Goal: Leave review/rating: Share an evaluation or opinion about a product, service, or content

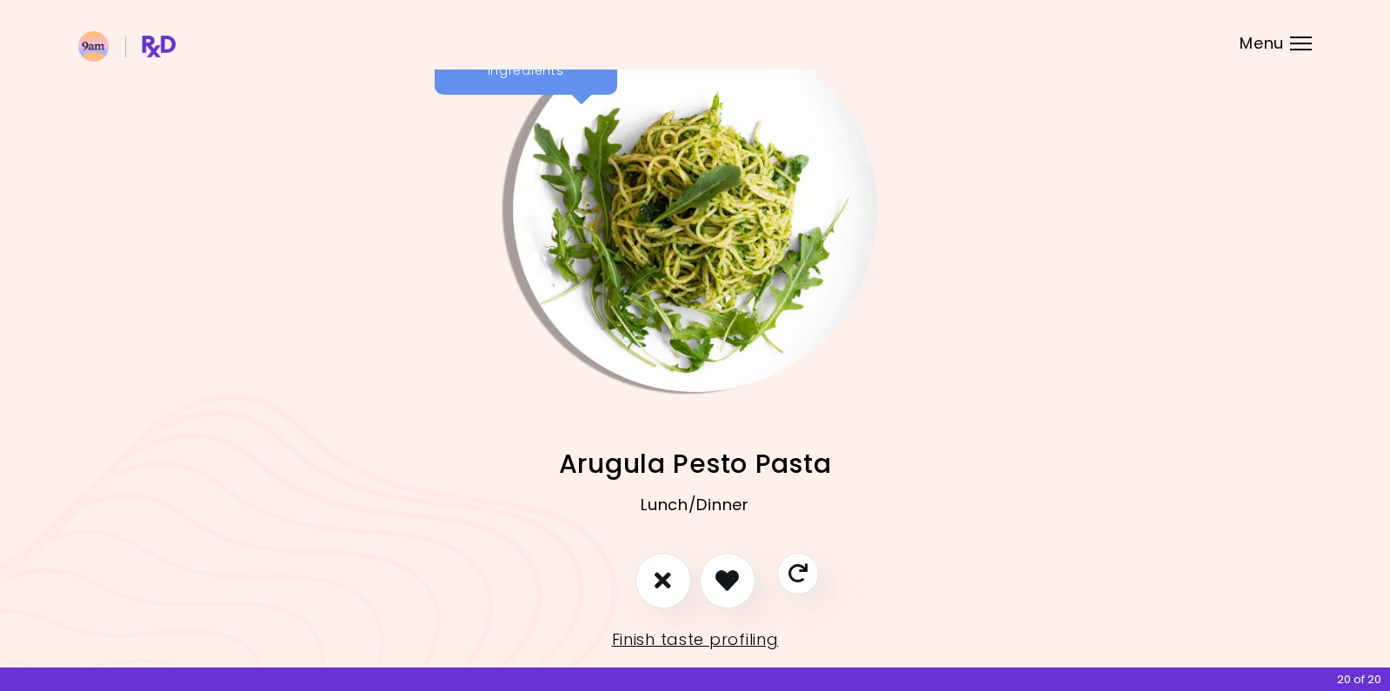
scroll to position [83, 0]
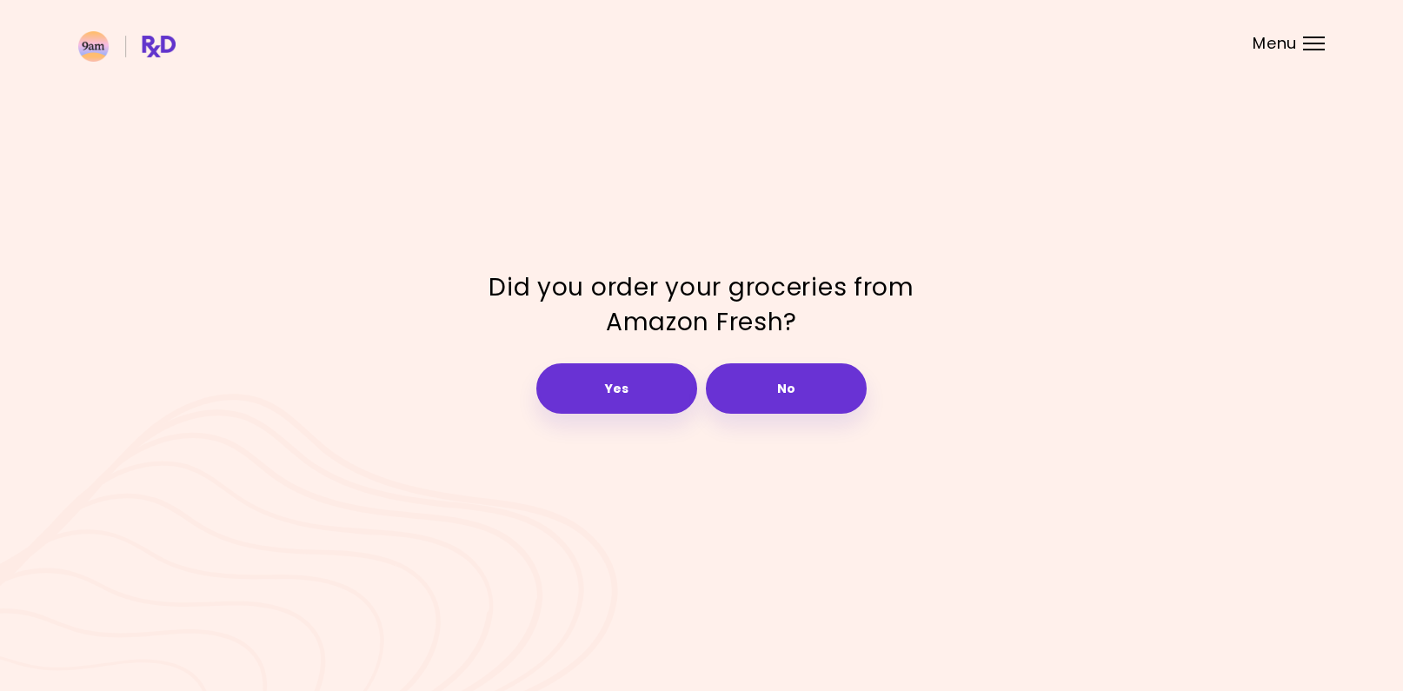
click at [1306, 49] on div at bounding box center [1314, 50] width 22 height 2
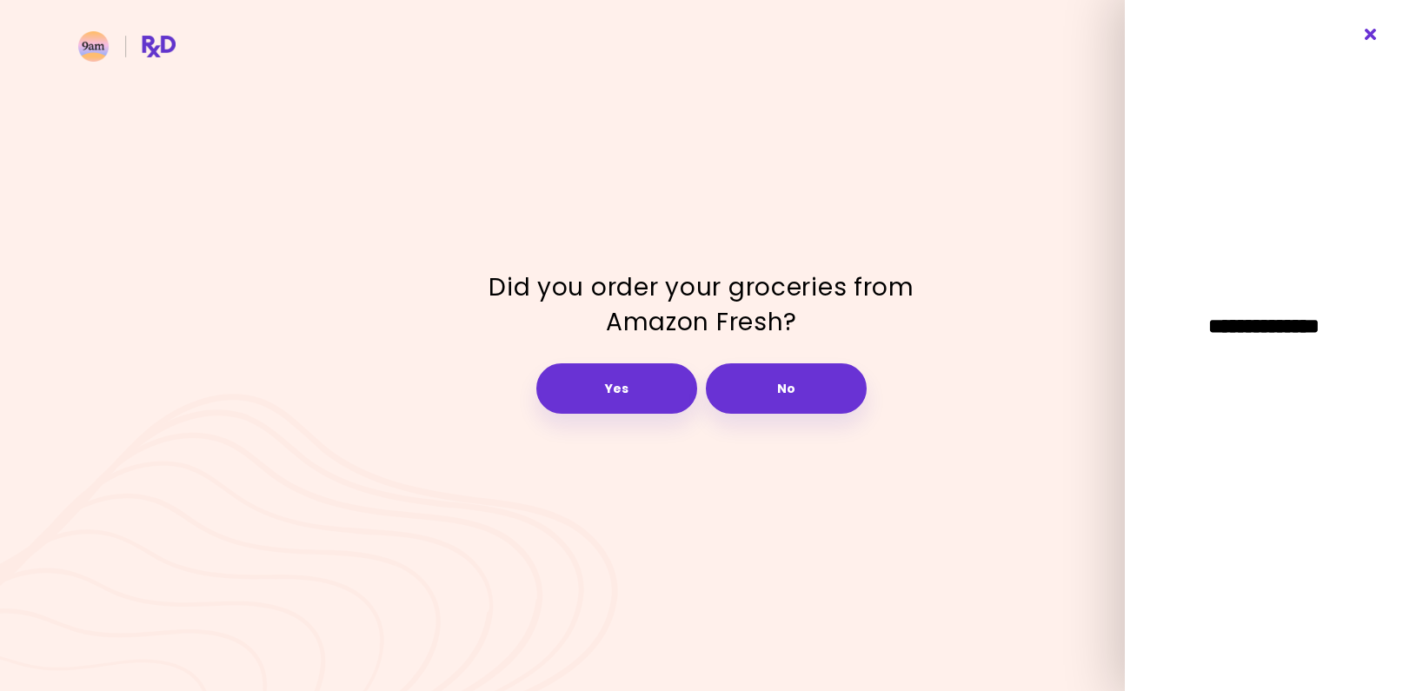
click at [1368, 30] on icon "Close" at bounding box center [1371, 35] width 17 height 12
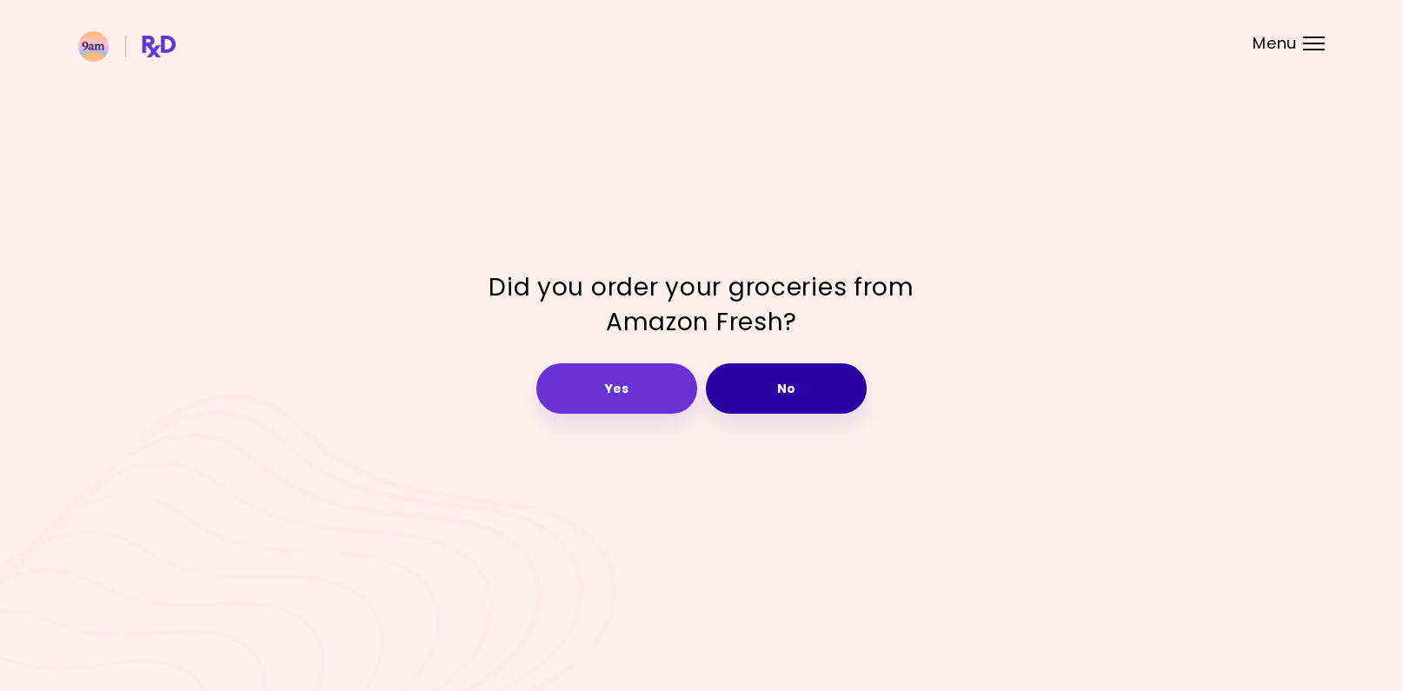
click at [796, 380] on button "No" at bounding box center [786, 388] width 161 height 50
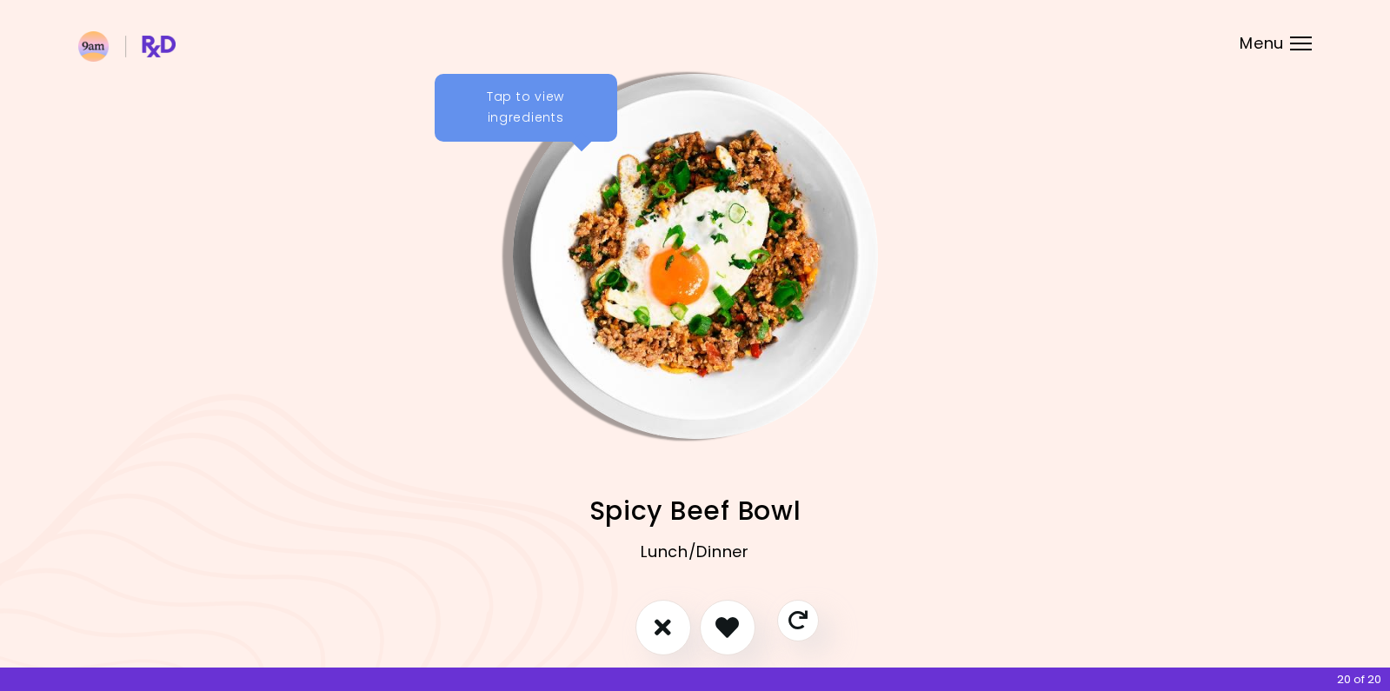
click at [528, 108] on div "Tap to view ingredients" at bounding box center [526, 108] width 183 height 68
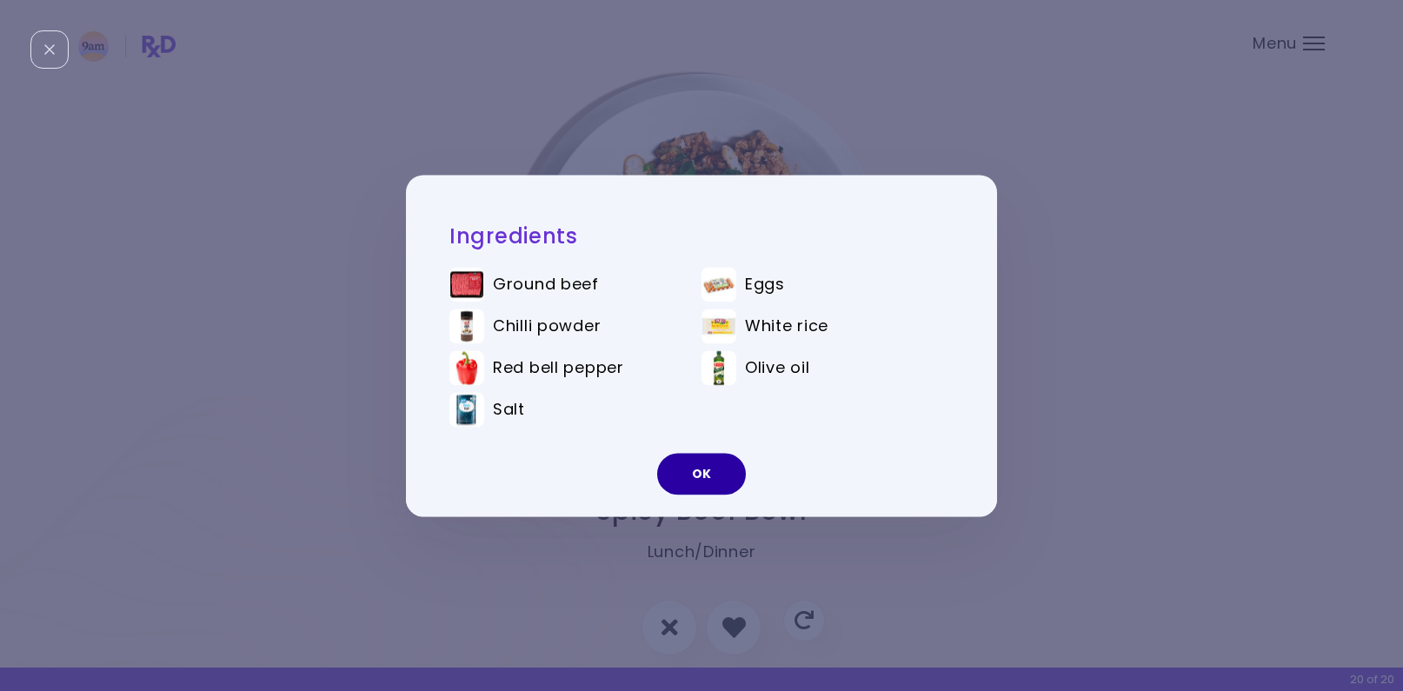
click at [699, 469] on button "OK" at bounding box center [701, 474] width 89 height 42
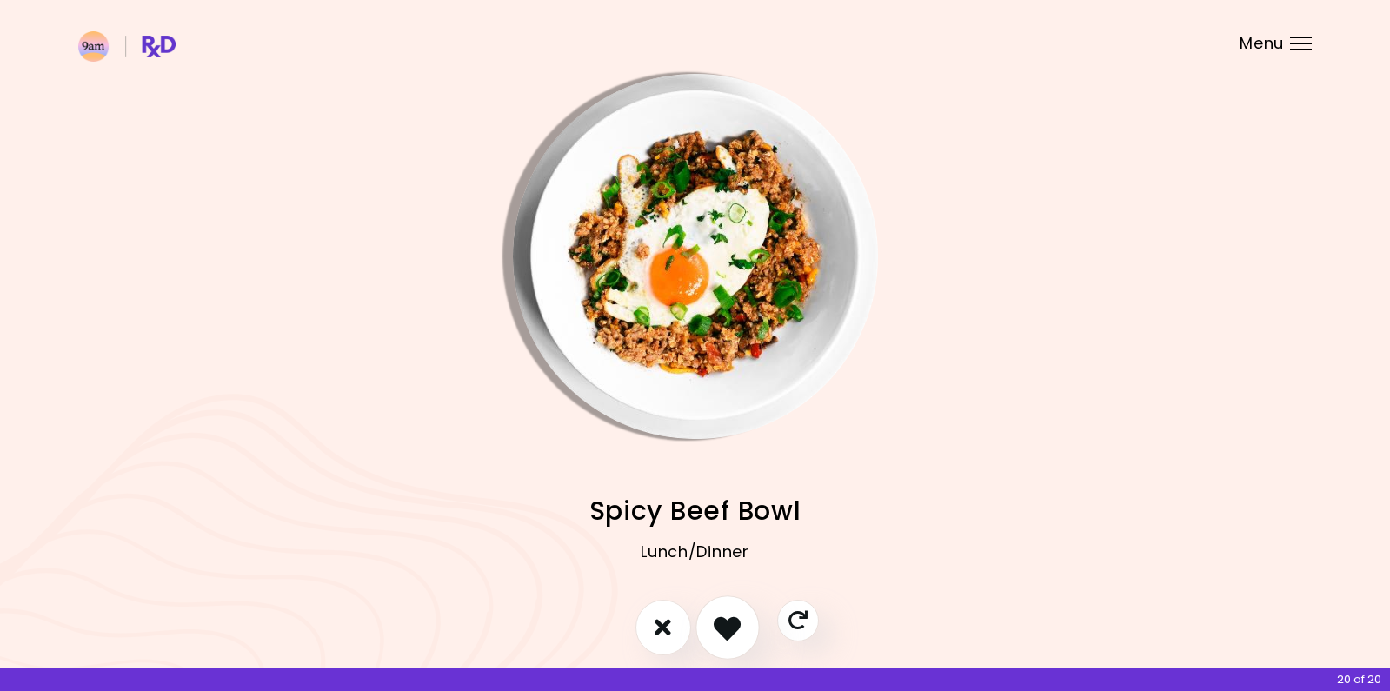
click at [726, 650] on button "I like this recipe" at bounding box center [728, 628] width 64 height 64
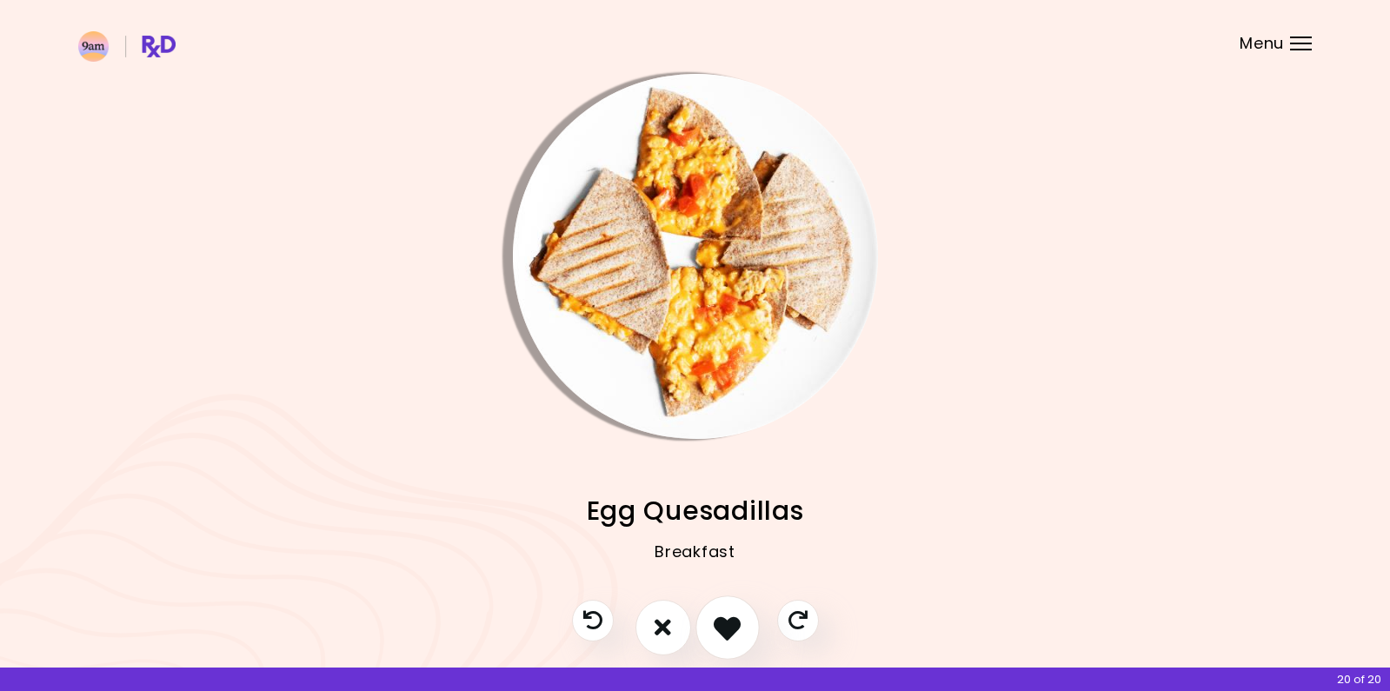
click at [729, 627] on icon "I like this recipe" at bounding box center [727, 627] width 27 height 27
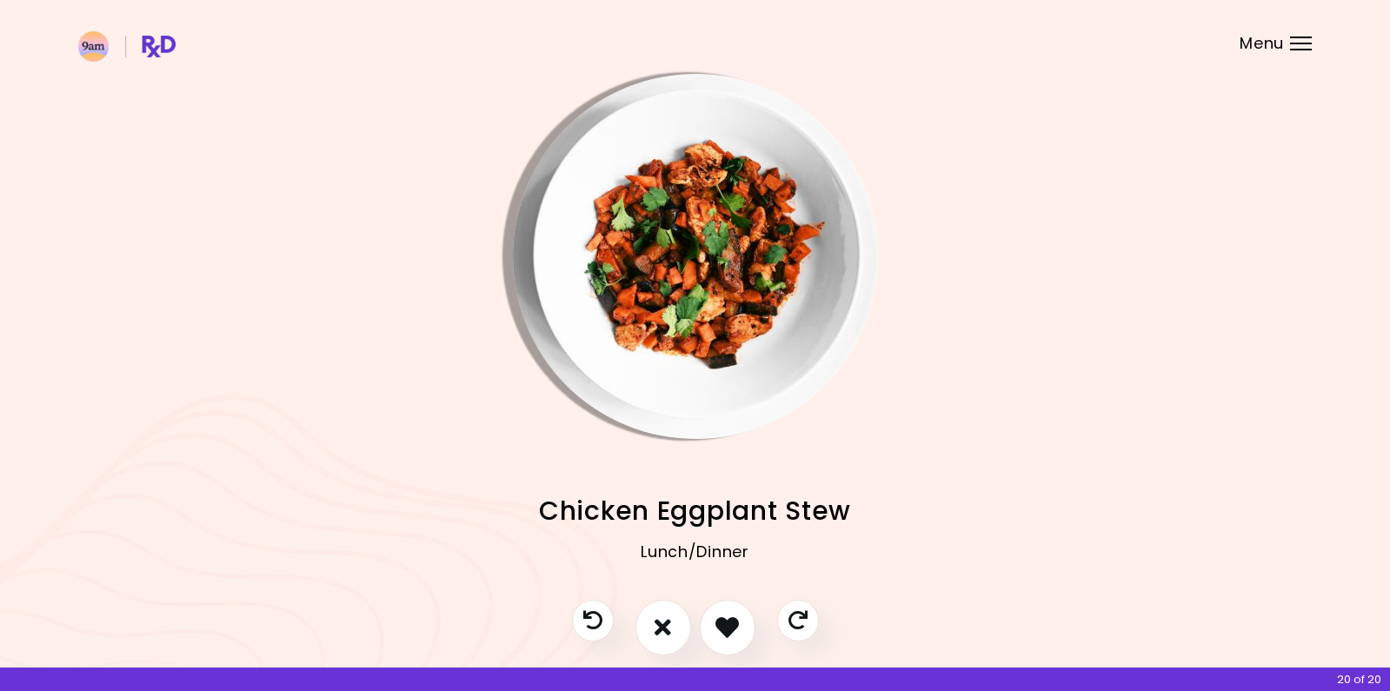
click at [676, 223] on img "Info - Chicken Eggplant Stew" at bounding box center [695, 256] width 365 height 365
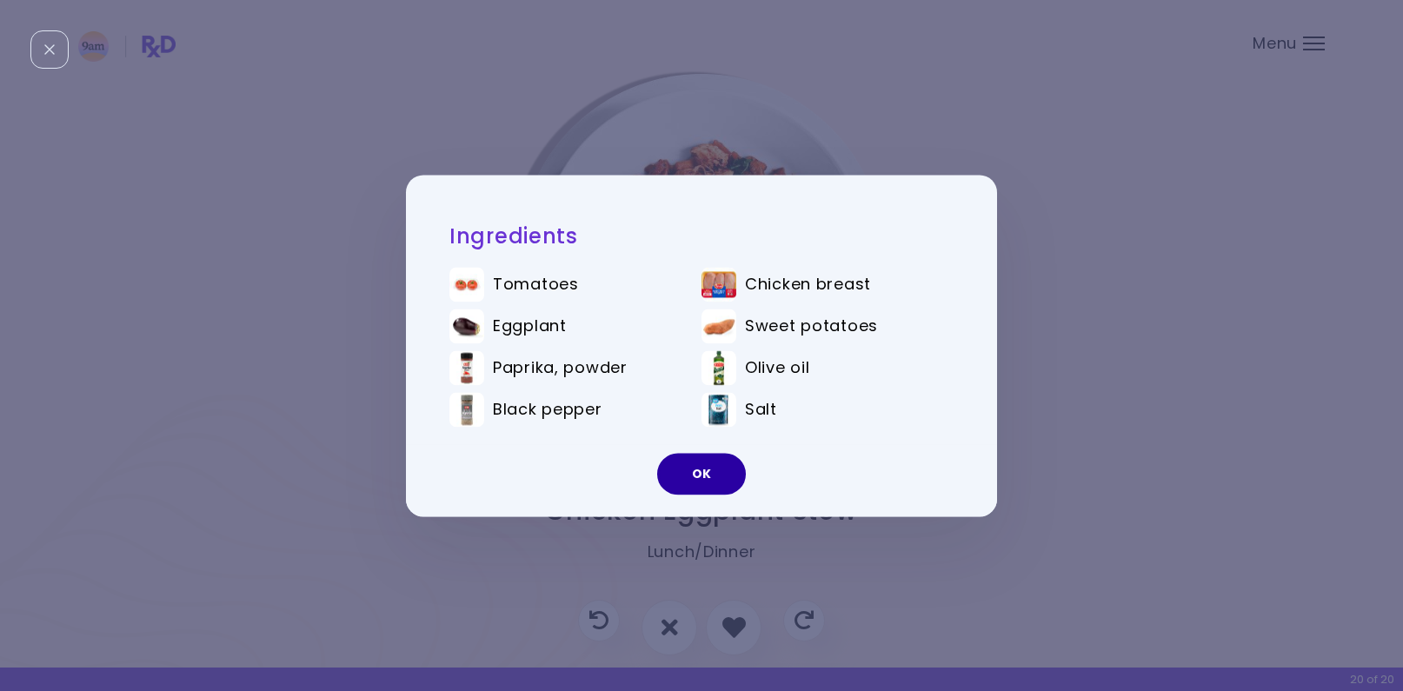
click at [709, 467] on button "OK" at bounding box center [701, 474] width 89 height 42
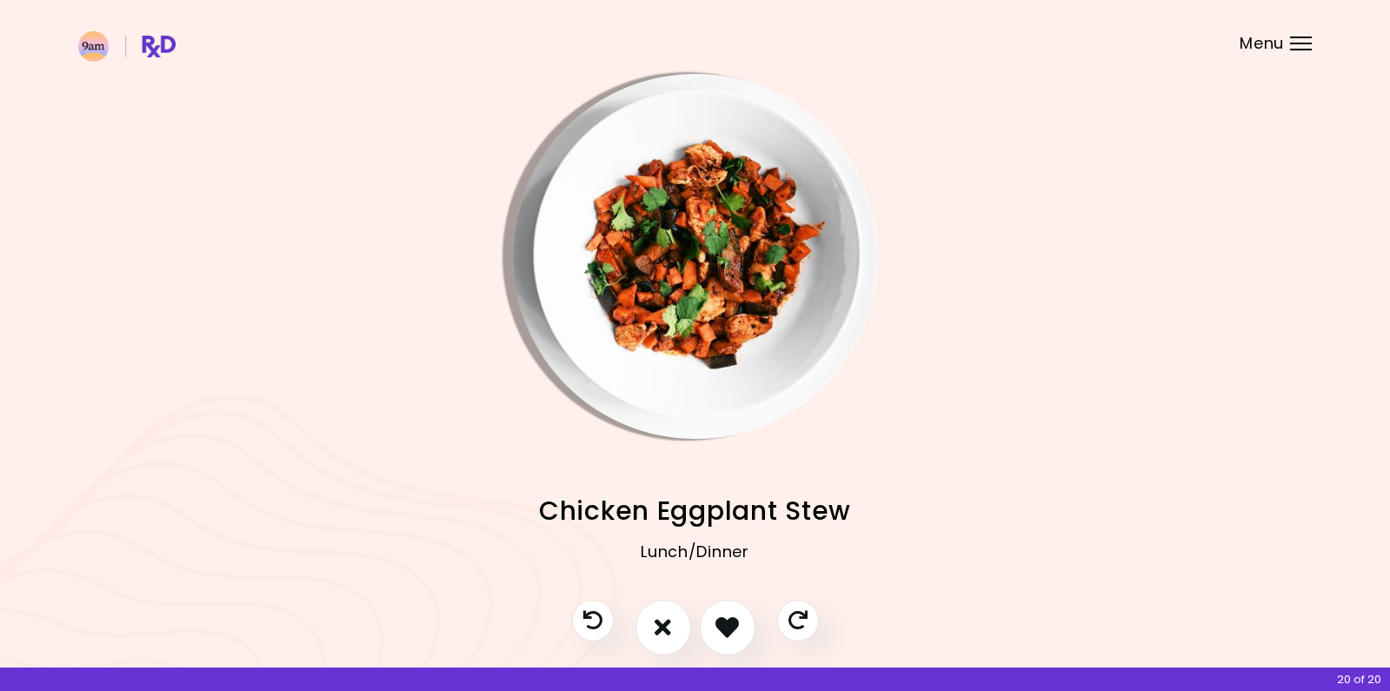
scroll to position [83, 0]
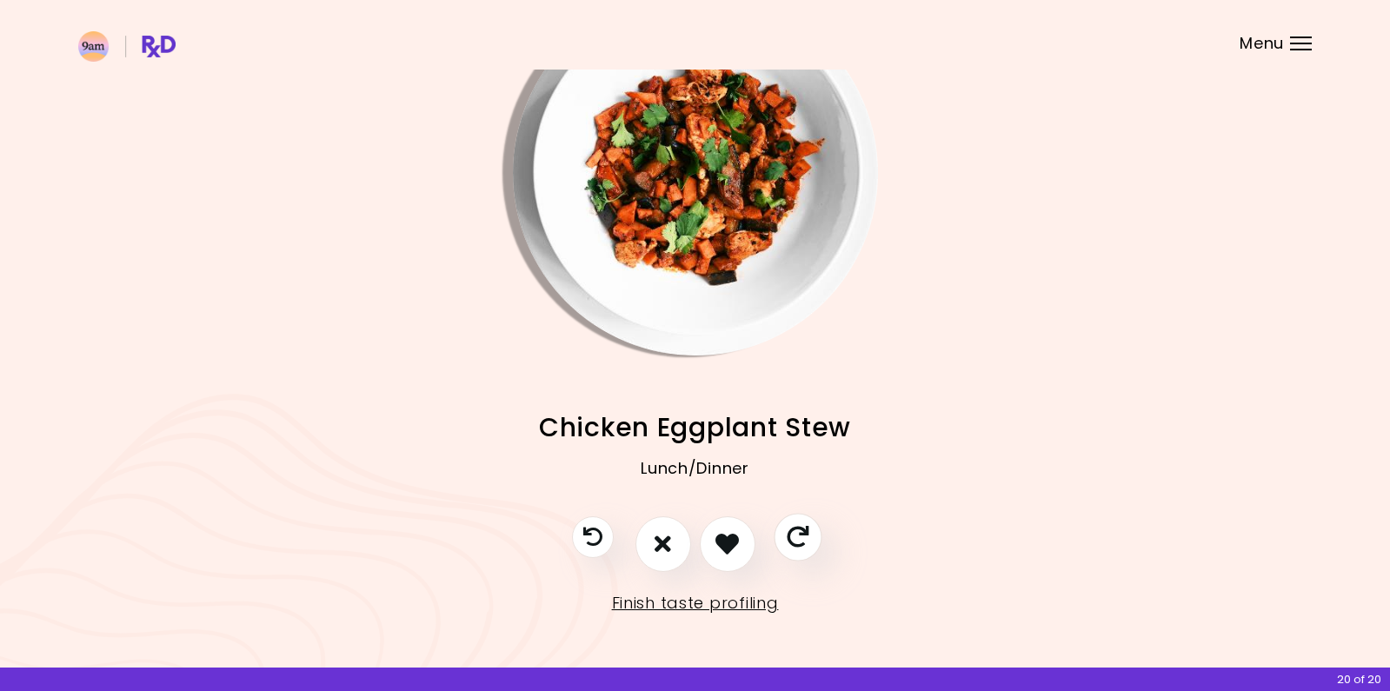
click at [801, 537] on icon "Skip" at bounding box center [798, 537] width 22 height 22
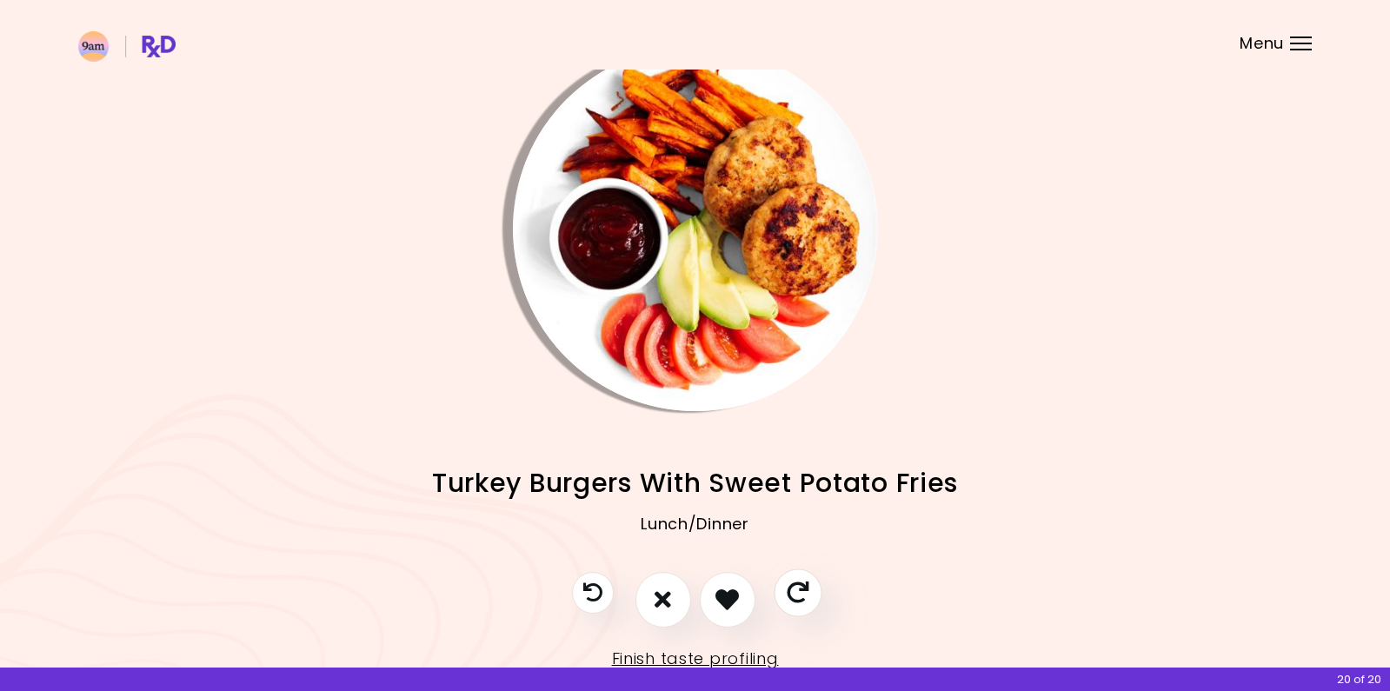
scroll to position [0, 0]
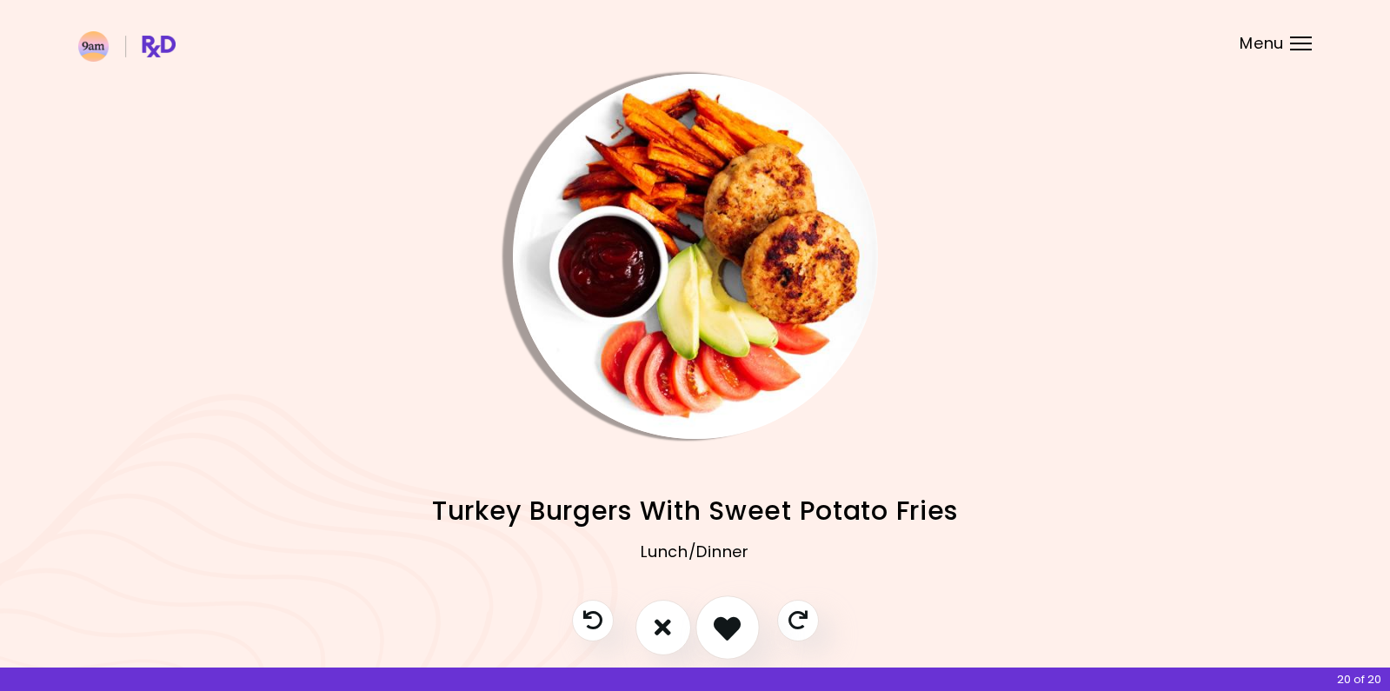
click at [716, 614] on icon "I like this recipe" at bounding box center [727, 627] width 27 height 27
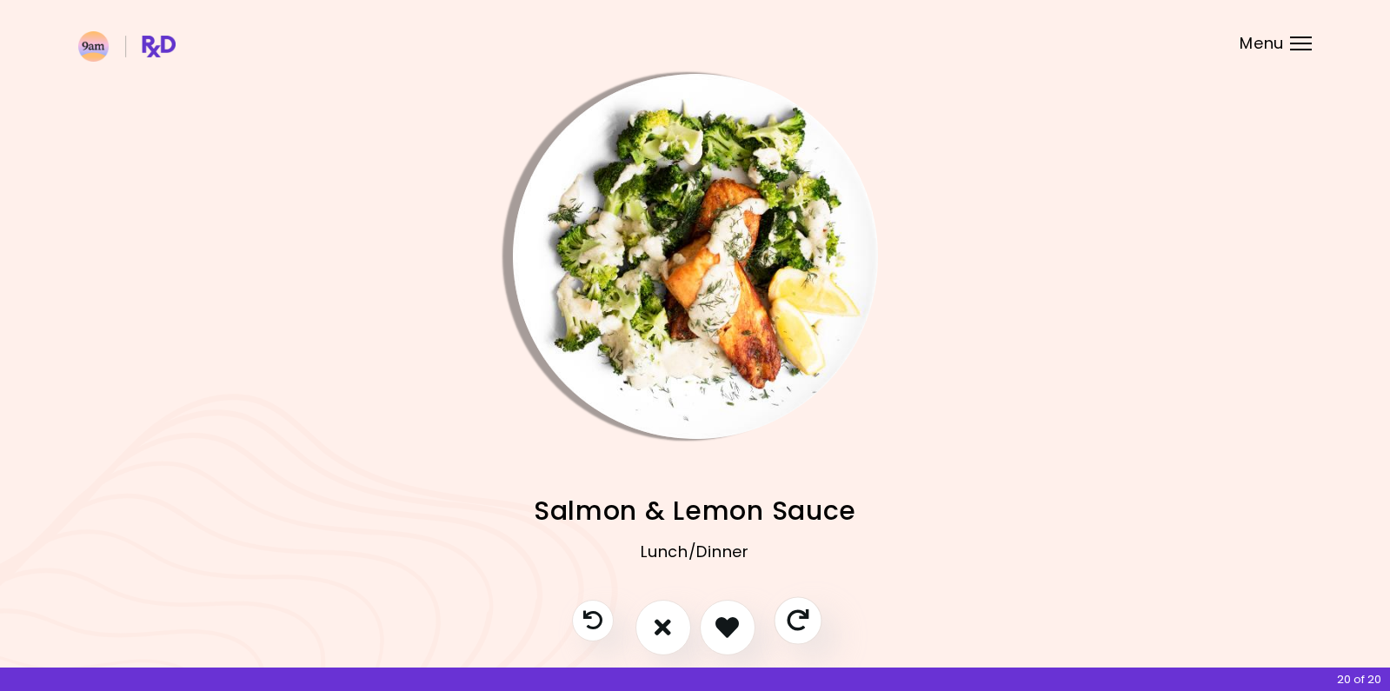
click at [796, 622] on icon "Skip" at bounding box center [798, 620] width 22 height 22
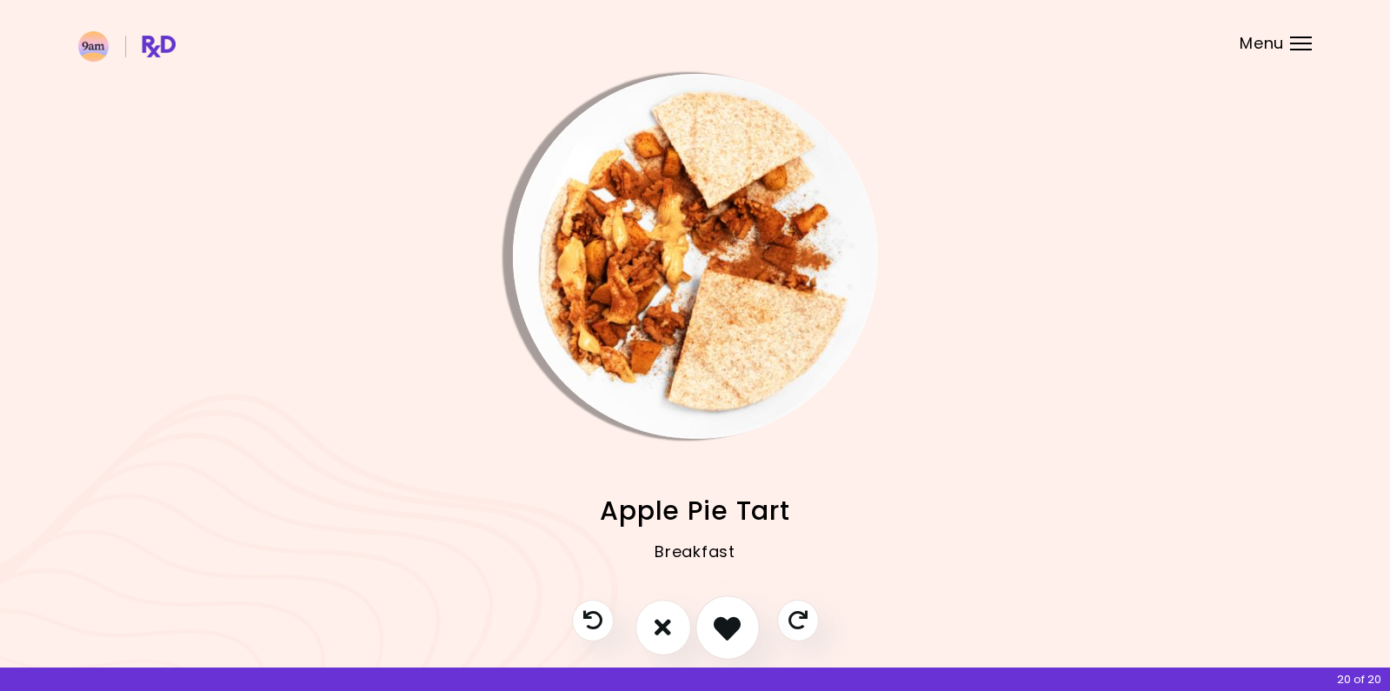
click at [732, 624] on icon "I like this recipe" at bounding box center [727, 627] width 27 height 27
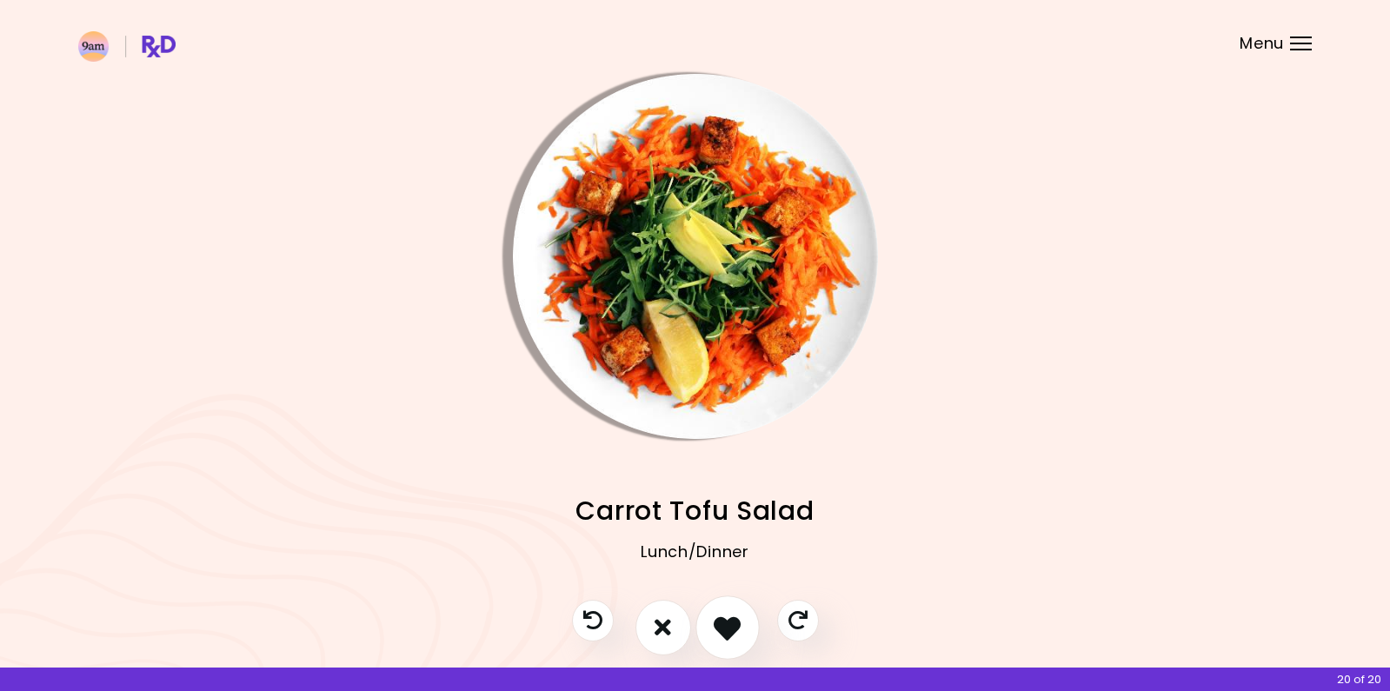
click at [729, 625] on icon "I like this recipe" at bounding box center [727, 627] width 27 height 27
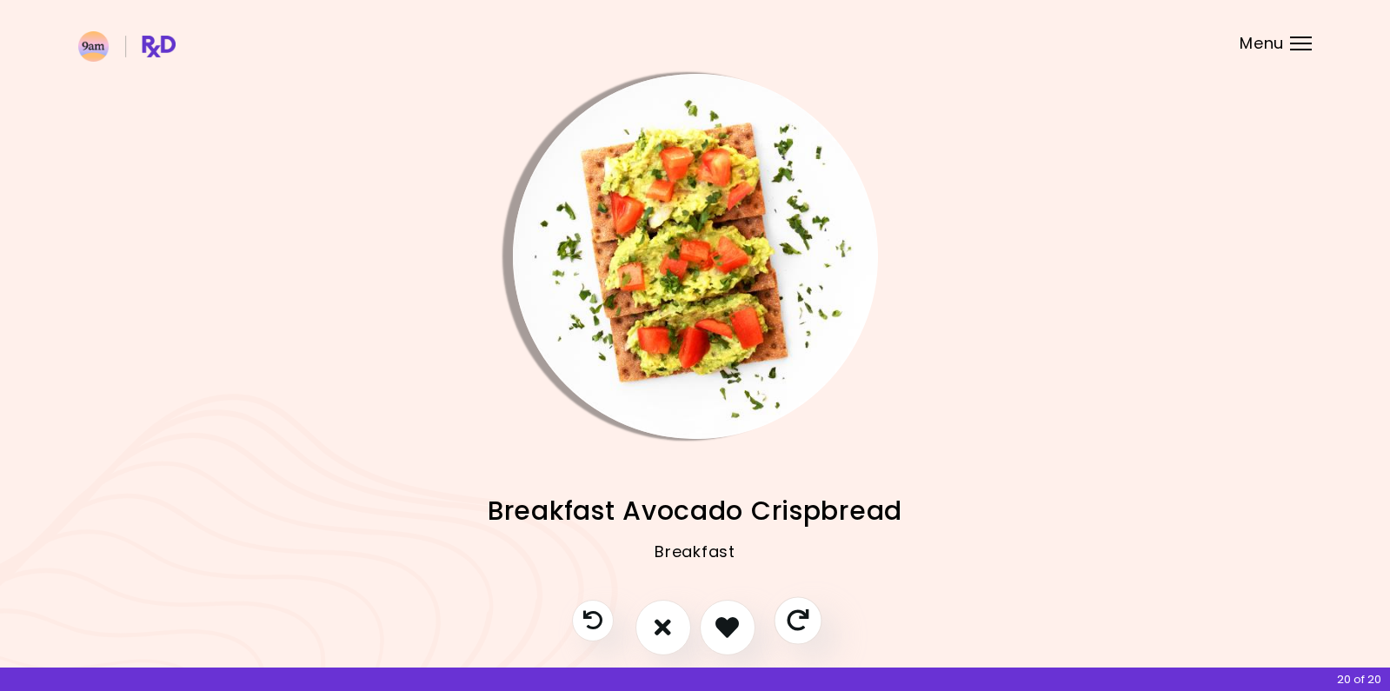
click at [797, 623] on icon "Skip" at bounding box center [798, 620] width 22 height 22
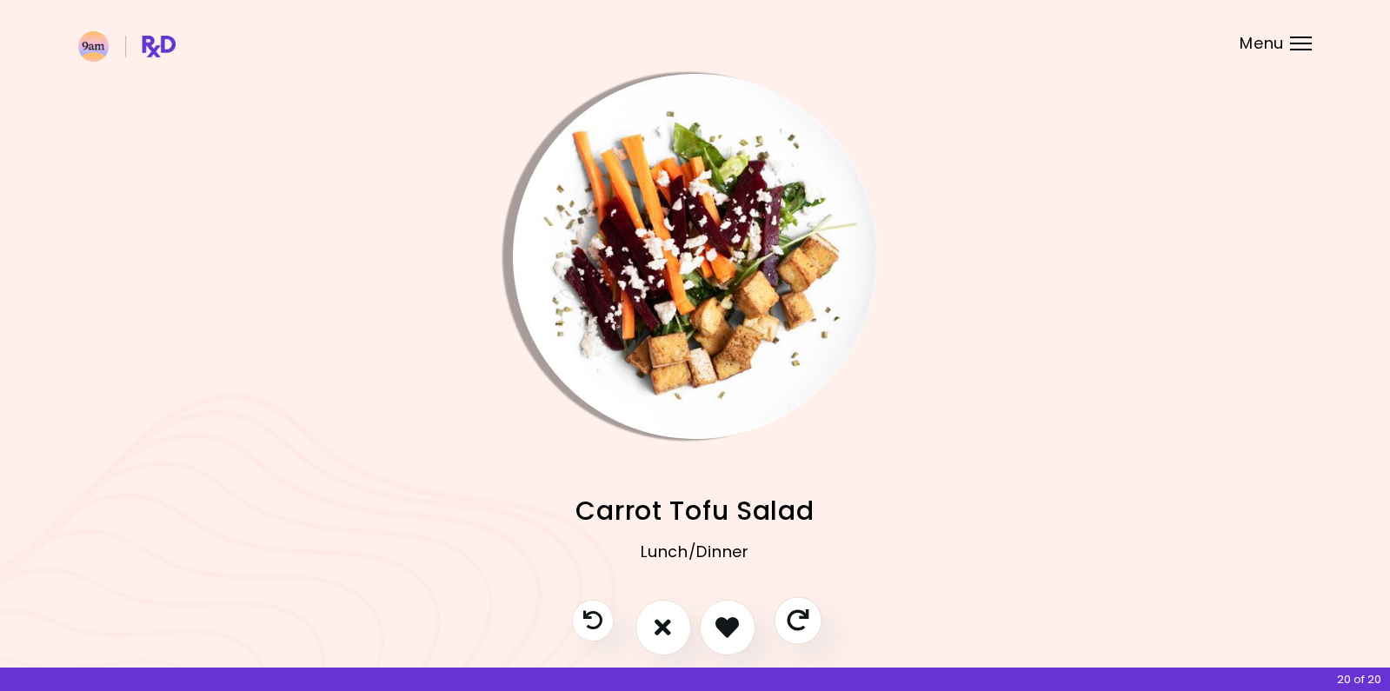
click at [787, 628] on icon "Skip" at bounding box center [798, 620] width 22 height 22
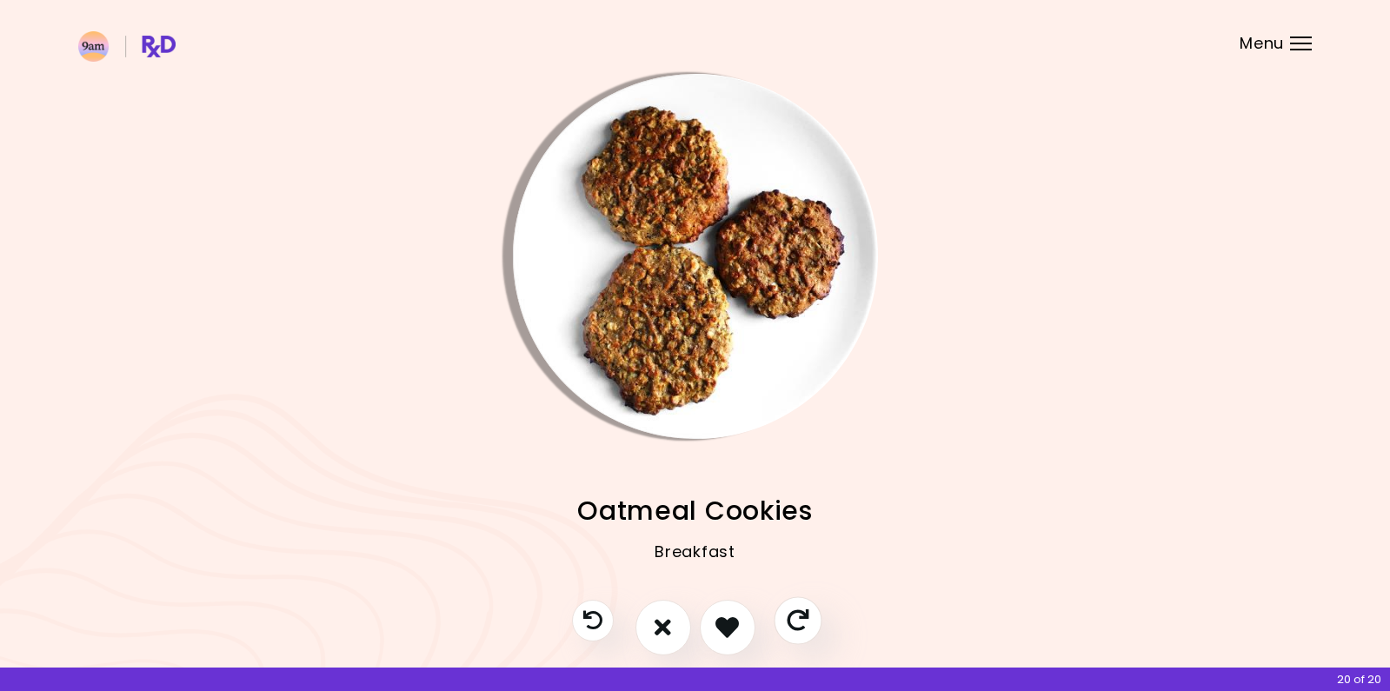
click at [787, 628] on icon "Skip" at bounding box center [798, 620] width 22 height 22
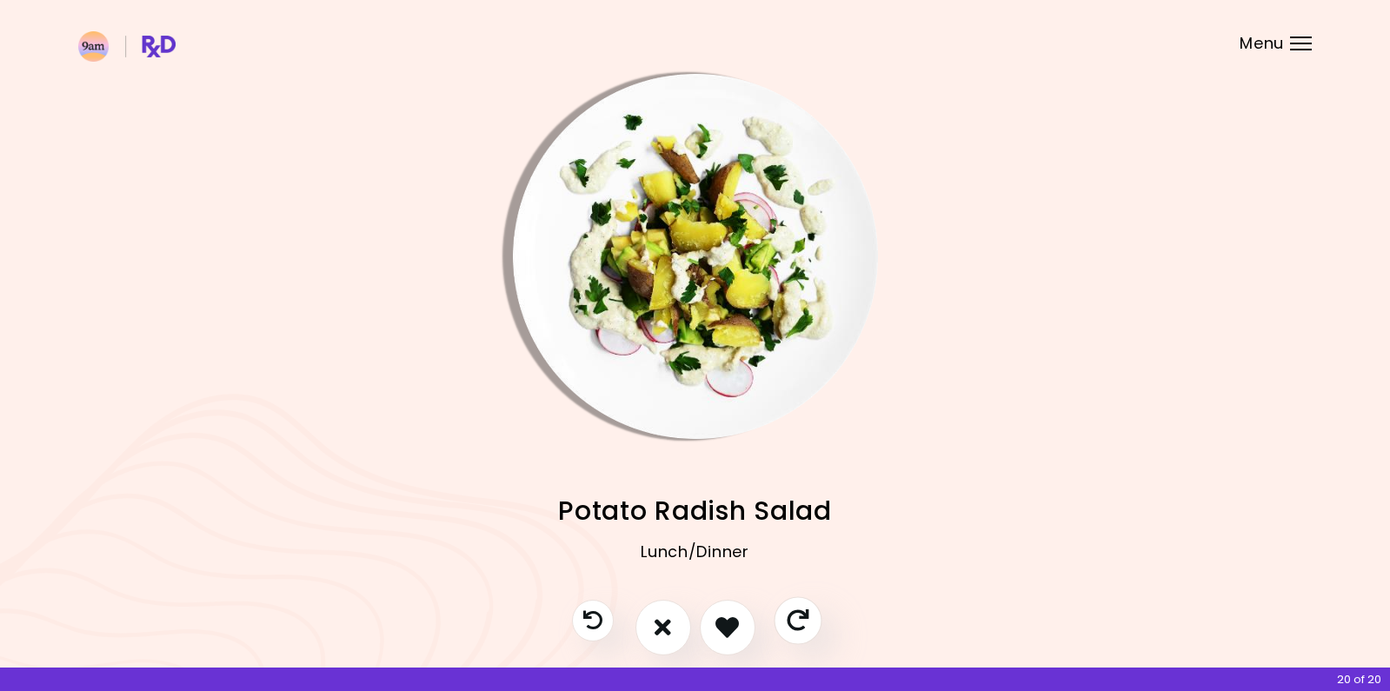
click at [787, 628] on icon "Skip" at bounding box center [798, 620] width 22 height 22
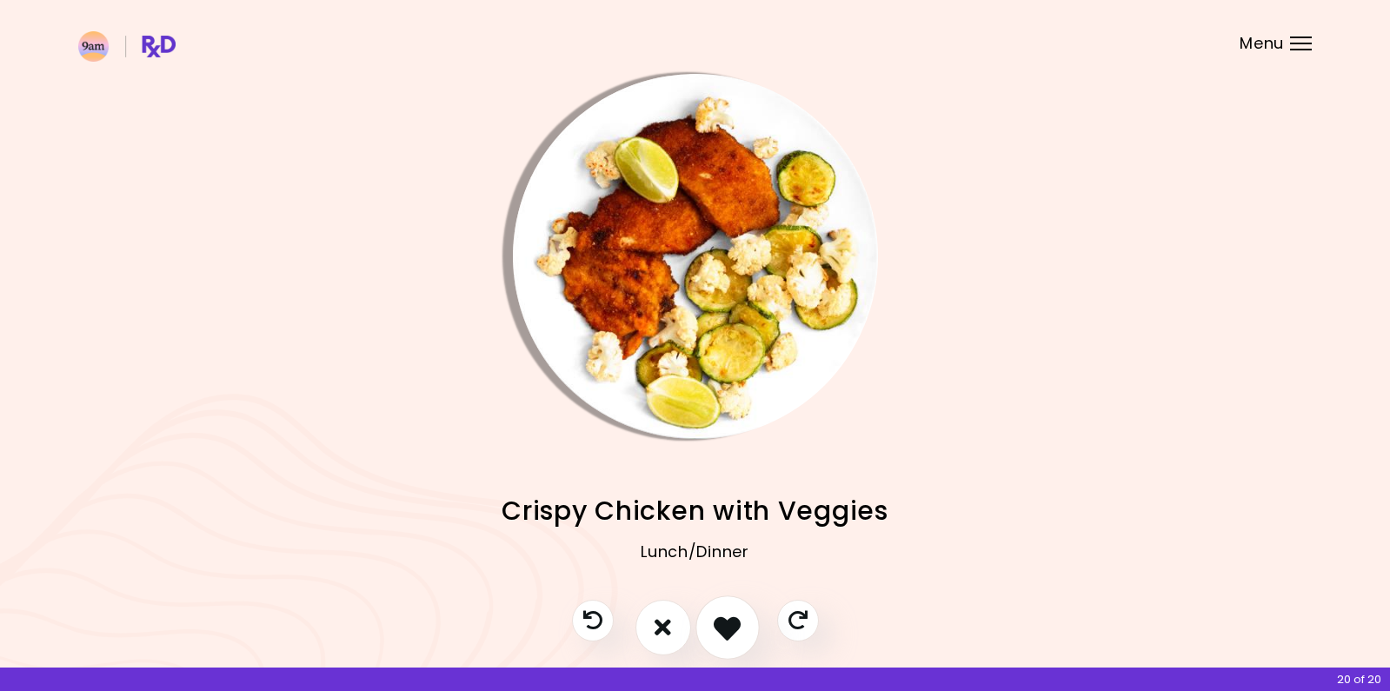
click at [708, 631] on button "I like this recipe" at bounding box center [728, 628] width 64 height 64
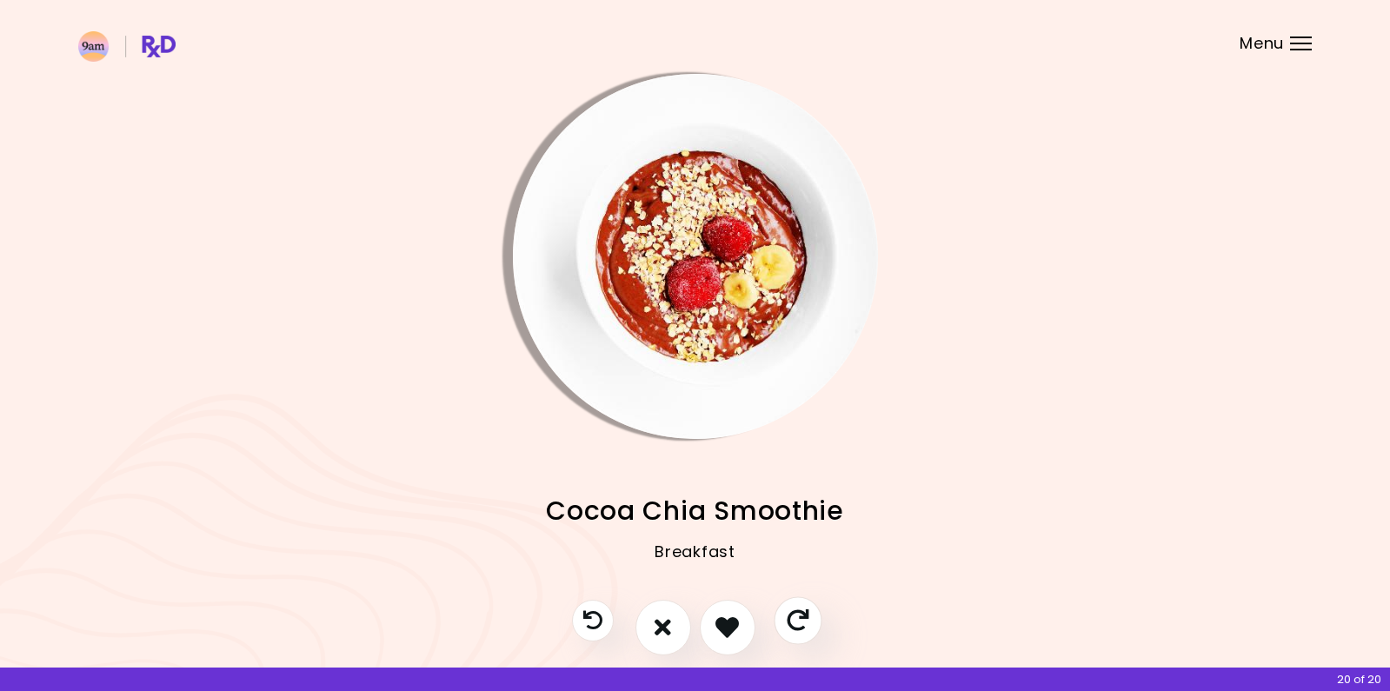
click at [789, 626] on icon "Skip" at bounding box center [798, 620] width 22 height 22
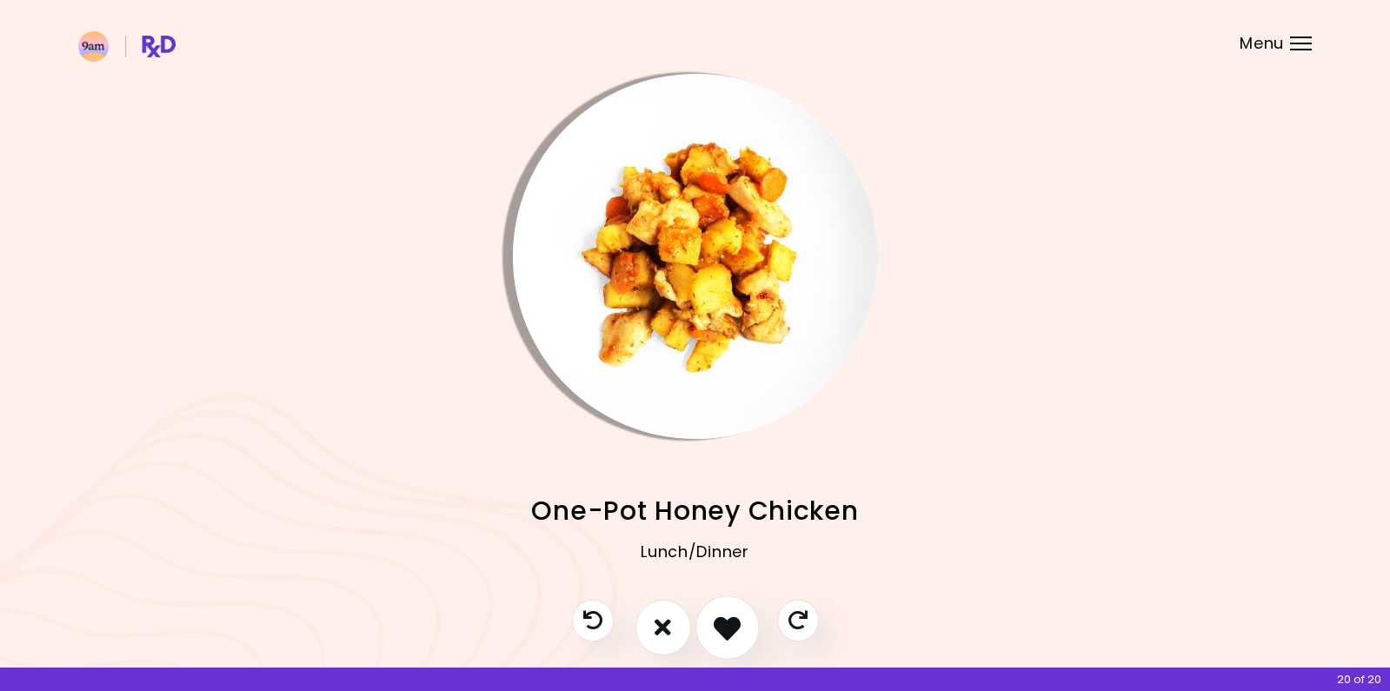
click at [725, 634] on icon "I like this recipe" at bounding box center [727, 627] width 27 height 27
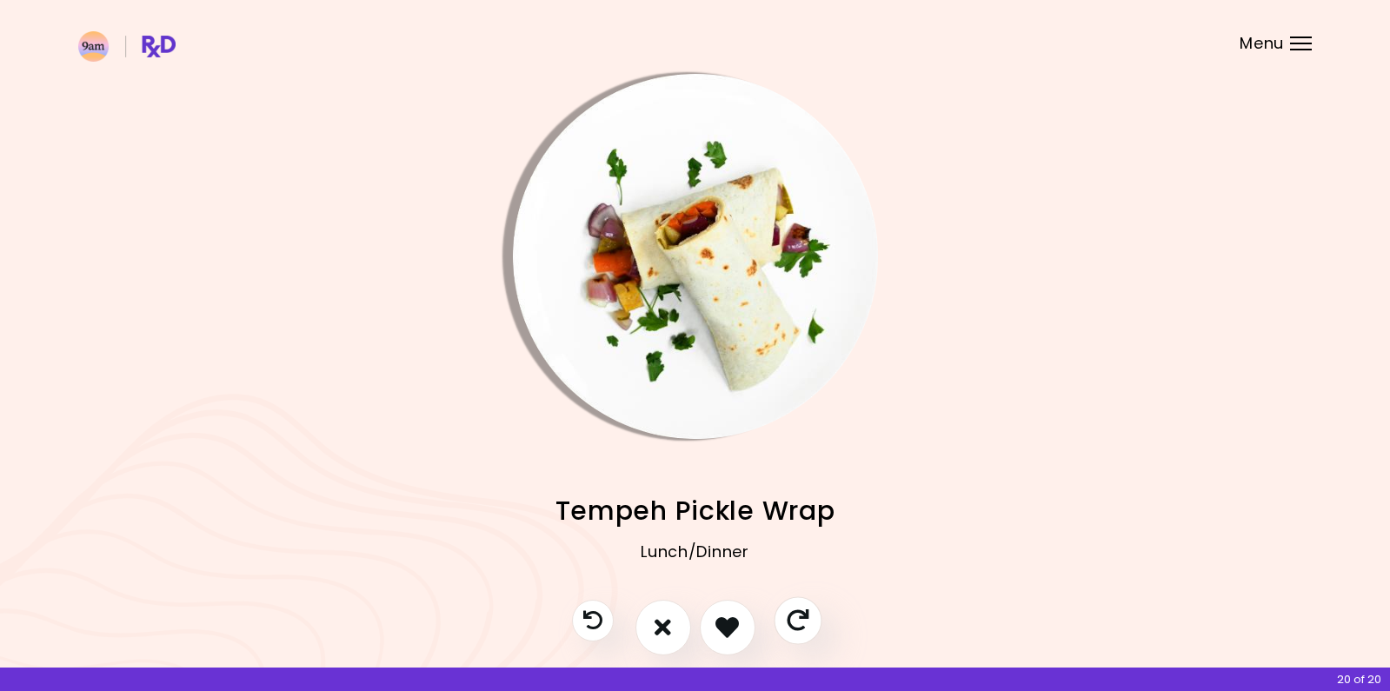
click at [800, 619] on icon "Skip" at bounding box center [798, 620] width 22 height 22
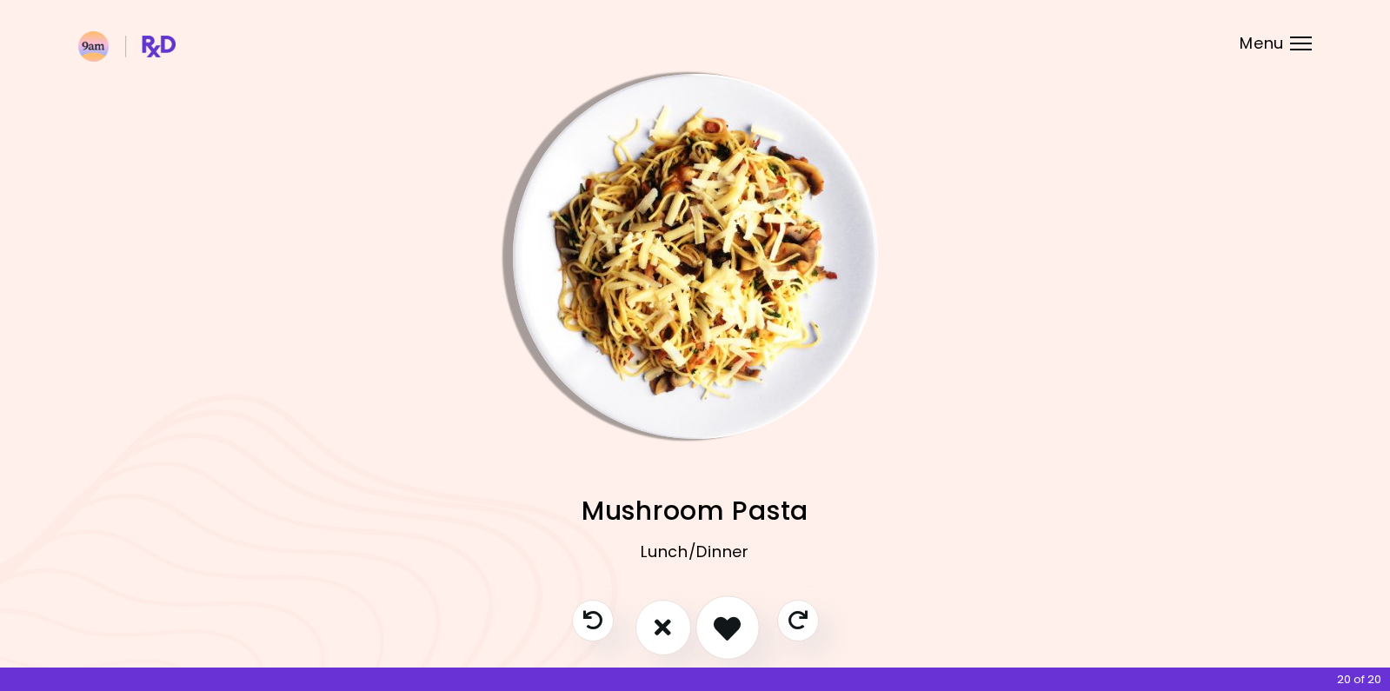
click at [722, 615] on icon "I like this recipe" at bounding box center [727, 627] width 27 height 27
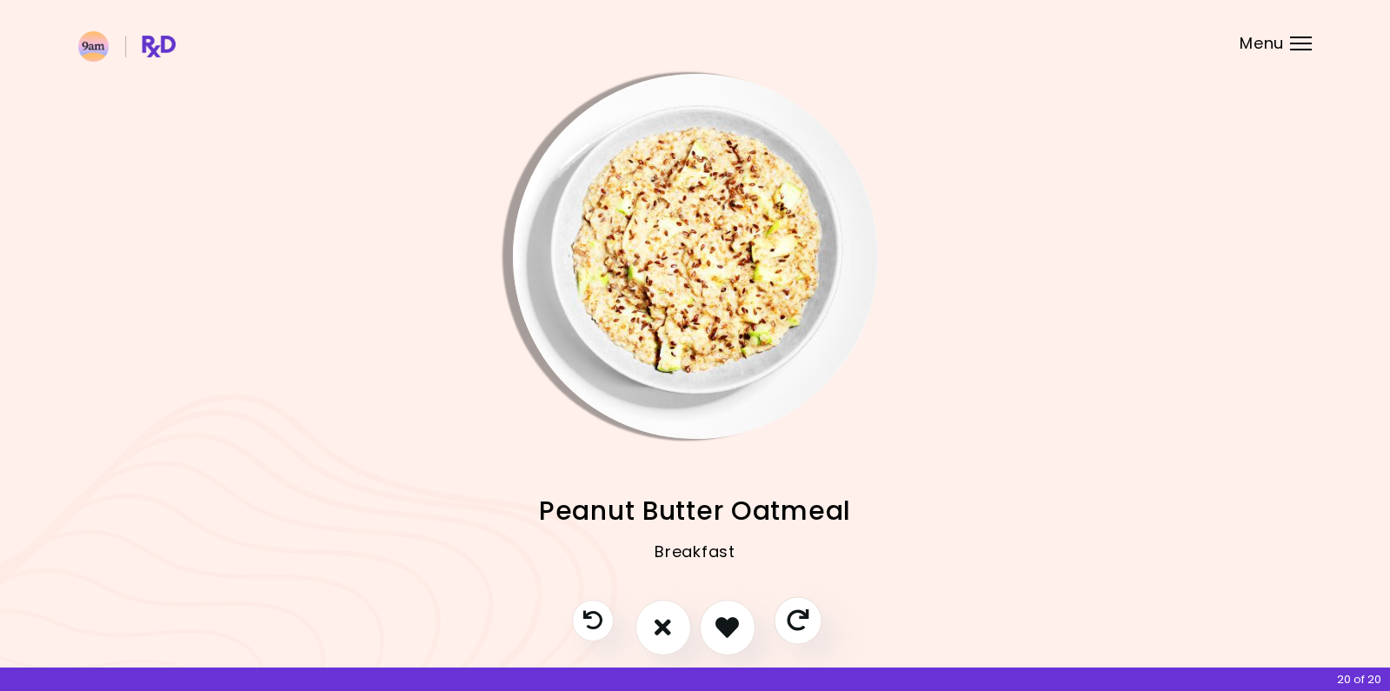
click at [803, 619] on icon "Skip" at bounding box center [798, 620] width 22 height 22
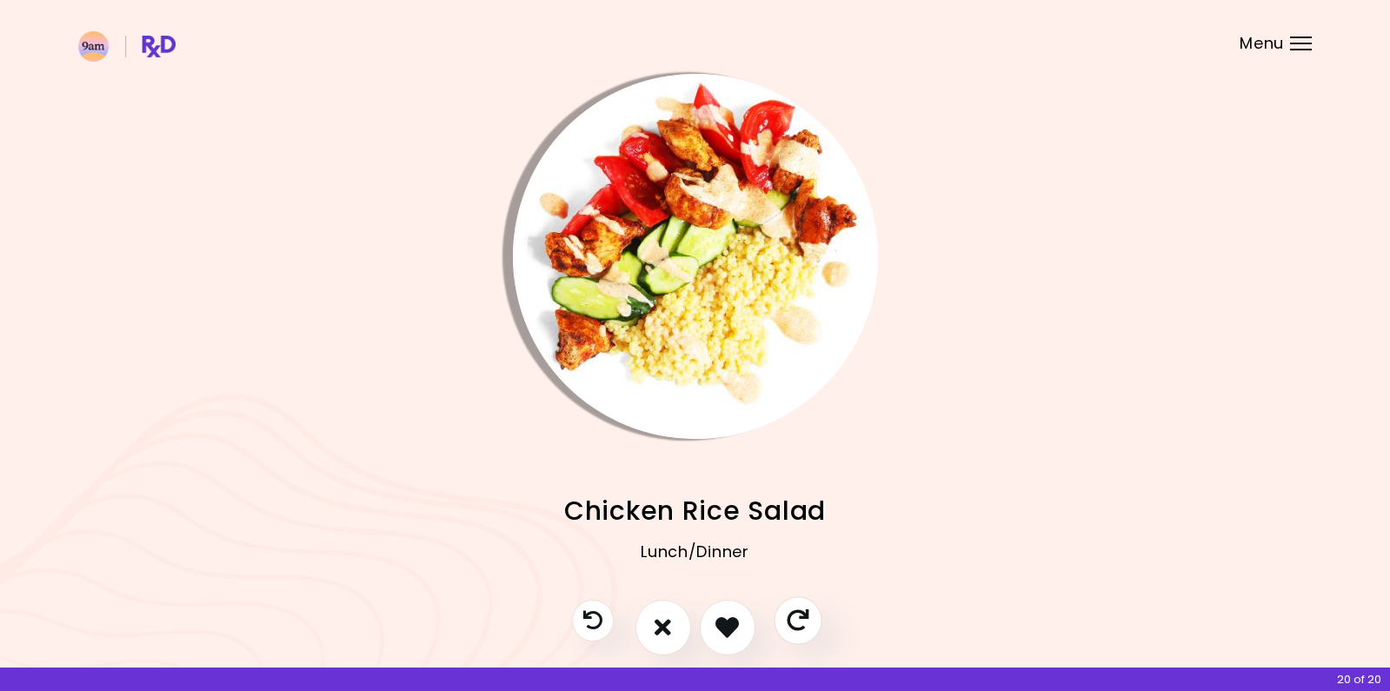
click at [803, 618] on icon "Skip" at bounding box center [798, 620] width 22 height 22
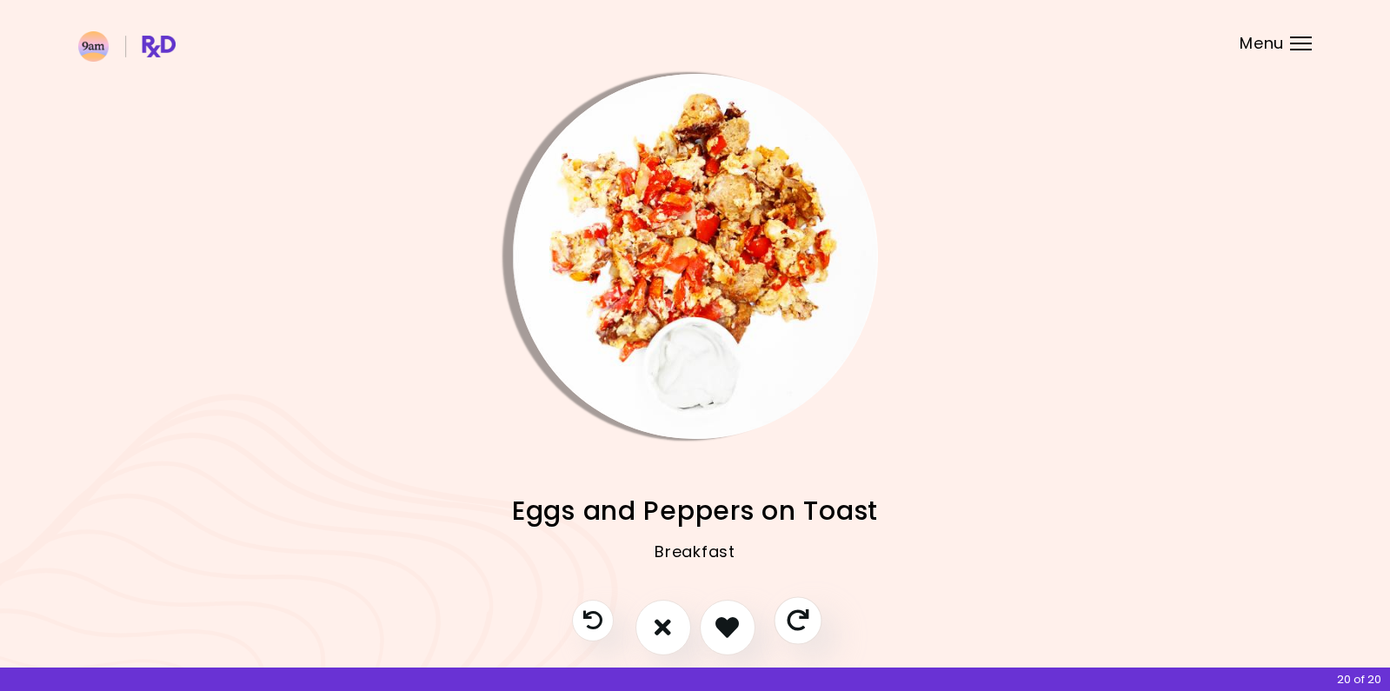
click at [803, 617] on icon "Skip" at bounding box center [798, 620] width 22 height 22
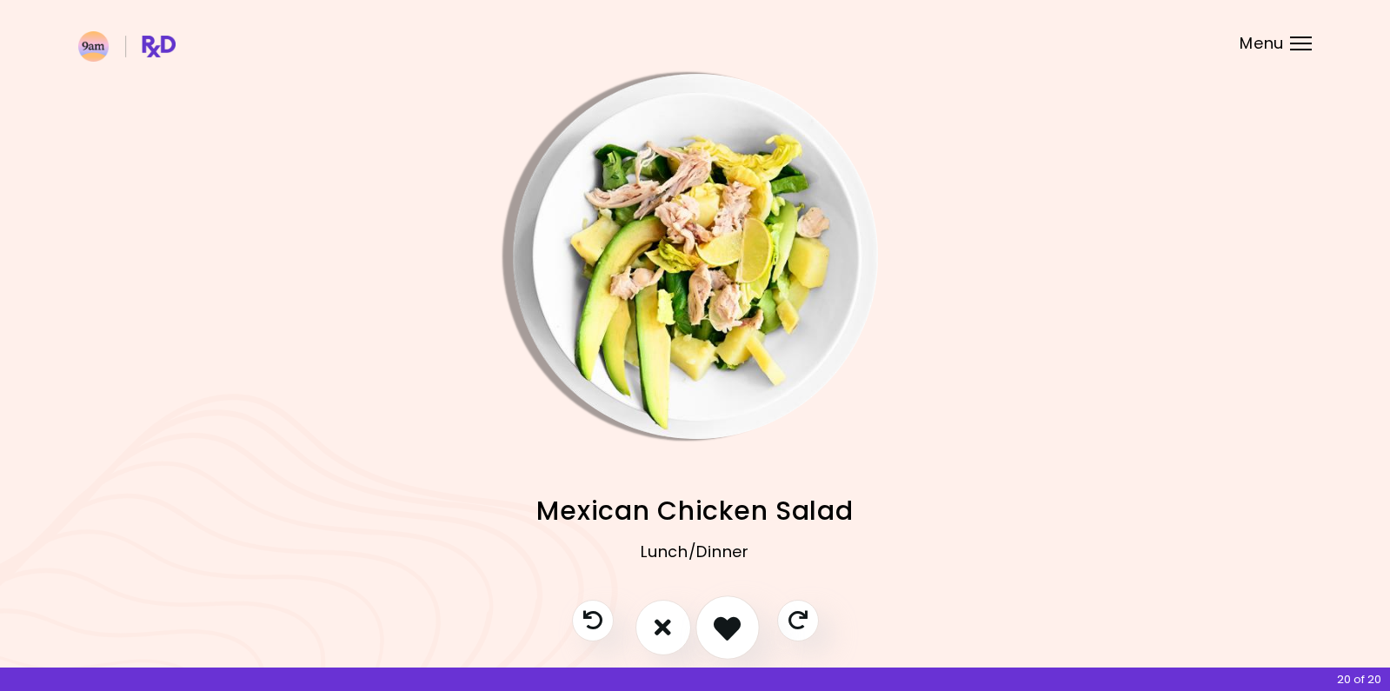
click at [723, 619] on icon "I like this recipe" at bounding box center [727, 627] width 27 height 27
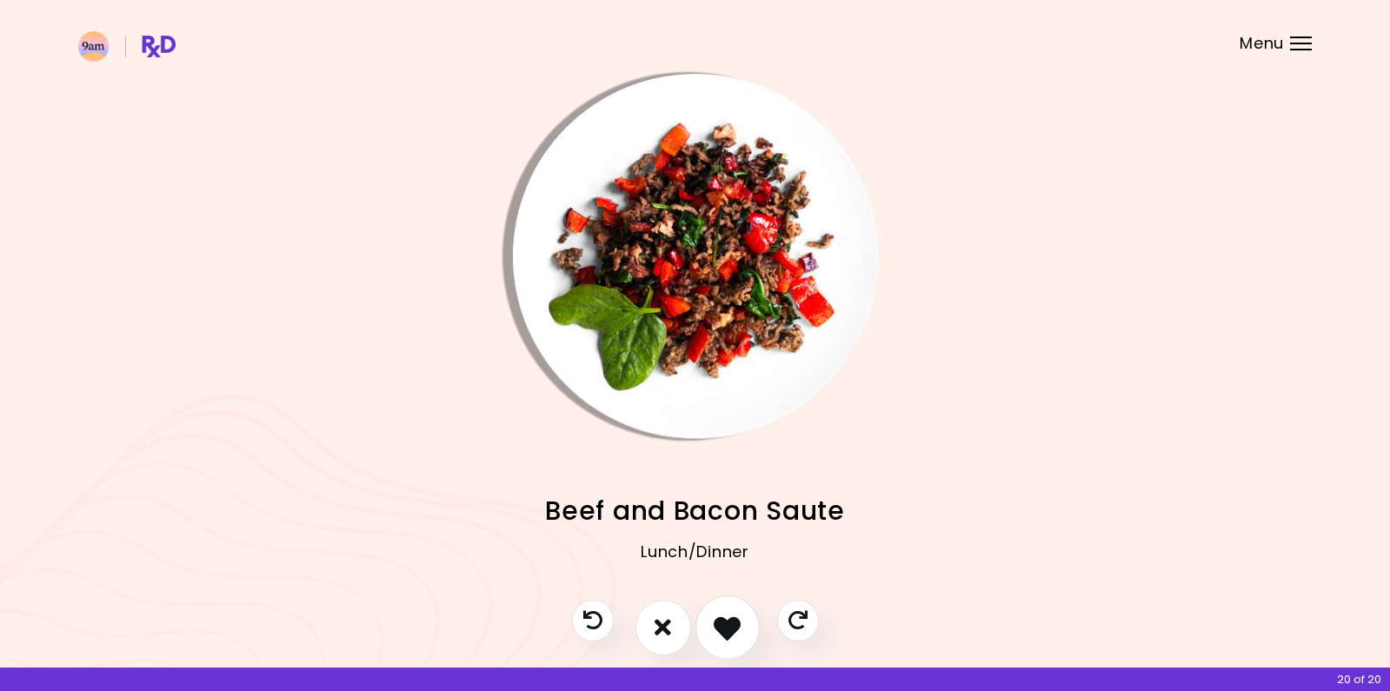
click at [728, 619] on icon "I like this recipe" at bounding box center [727, 627] width 27 height 27
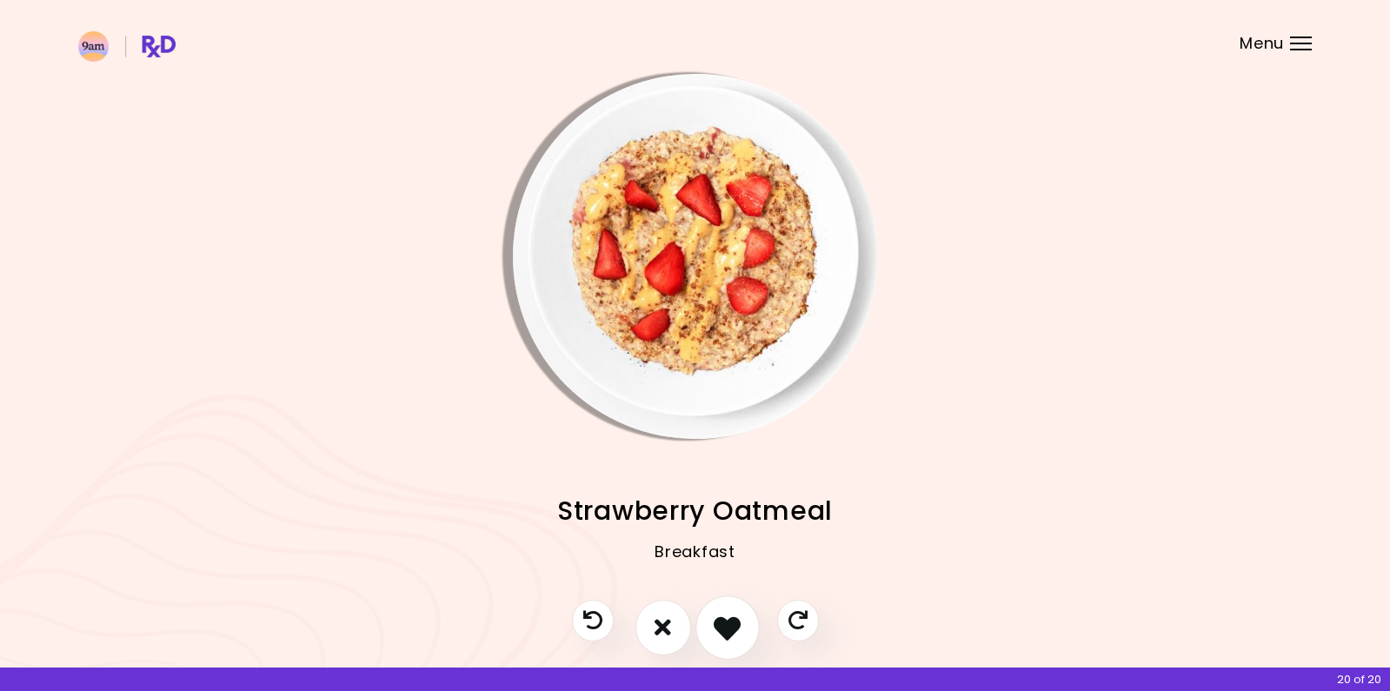
click at [729, 620] on icon "I like this recipe" at bounding box center [727, 627] width 27 height 27
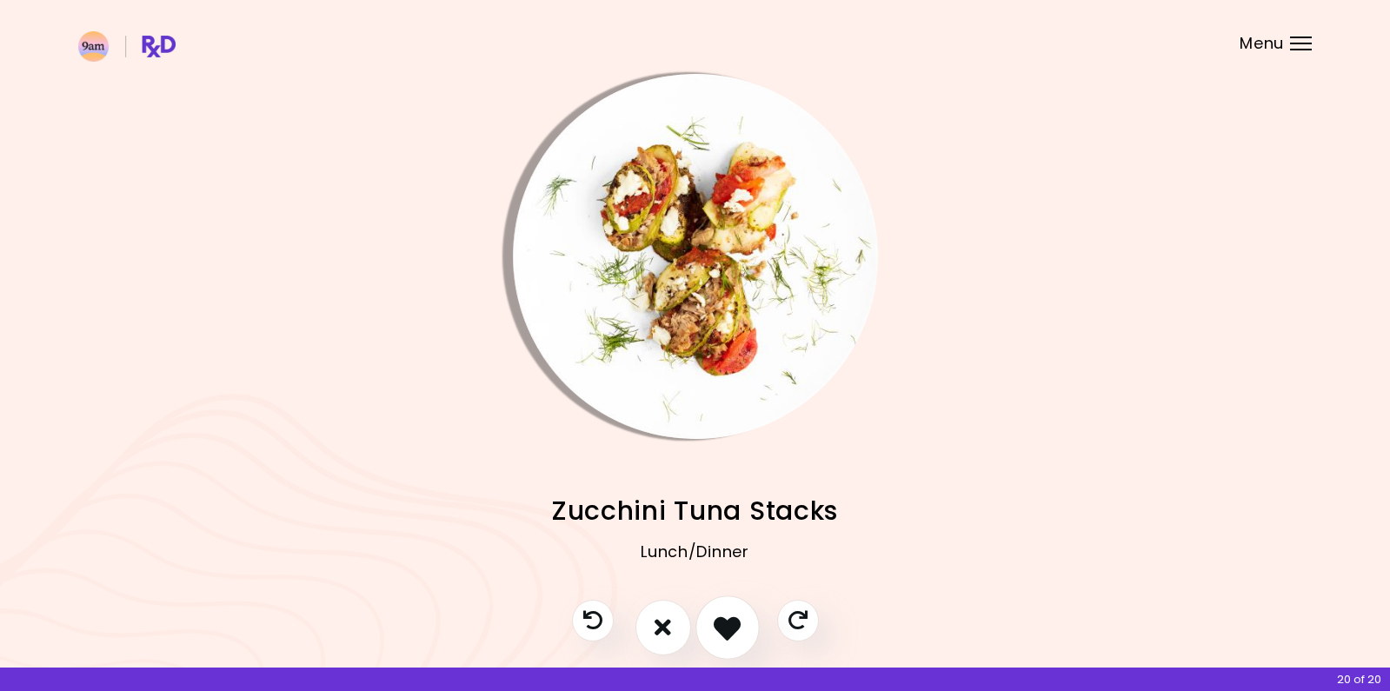
click at [732, 623] on icon "I like this recipe" at bounding box center [727, 627] width 27 height 27
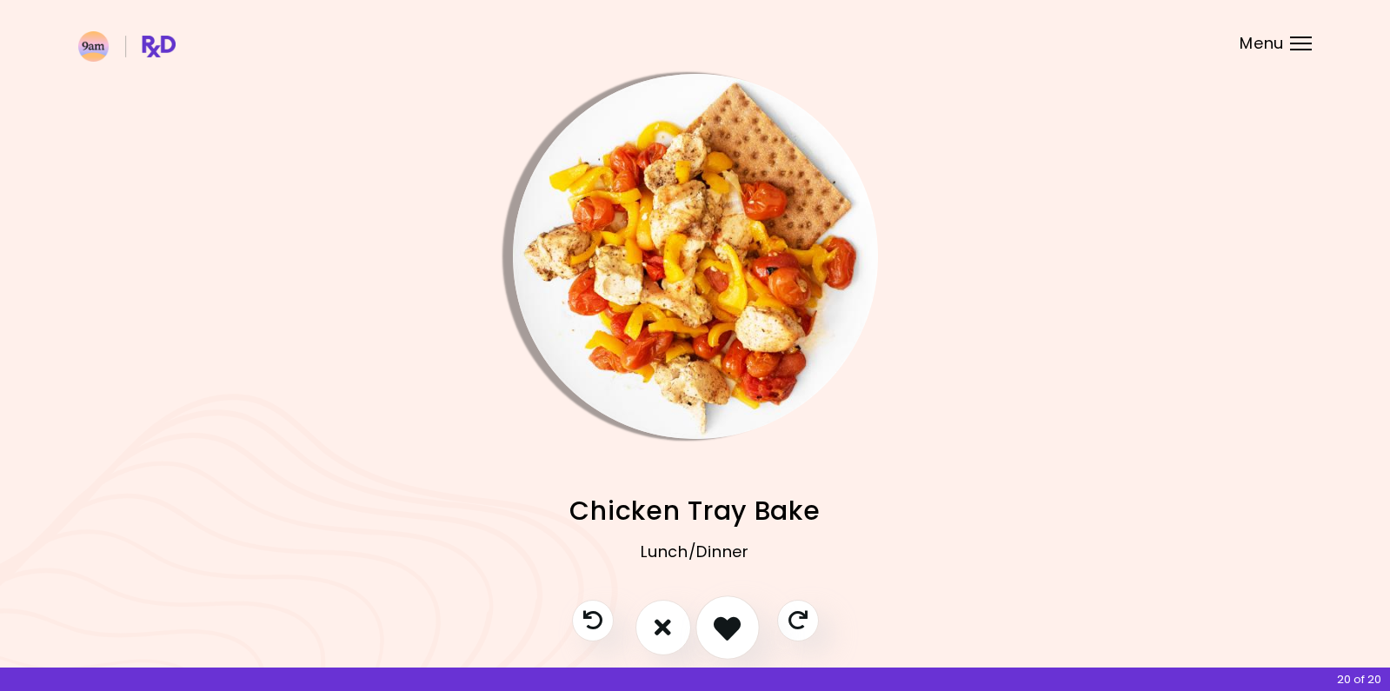
click at [732, 622] on icon "I like this recipe" at bounding box center [727, 627] width 27 height 27
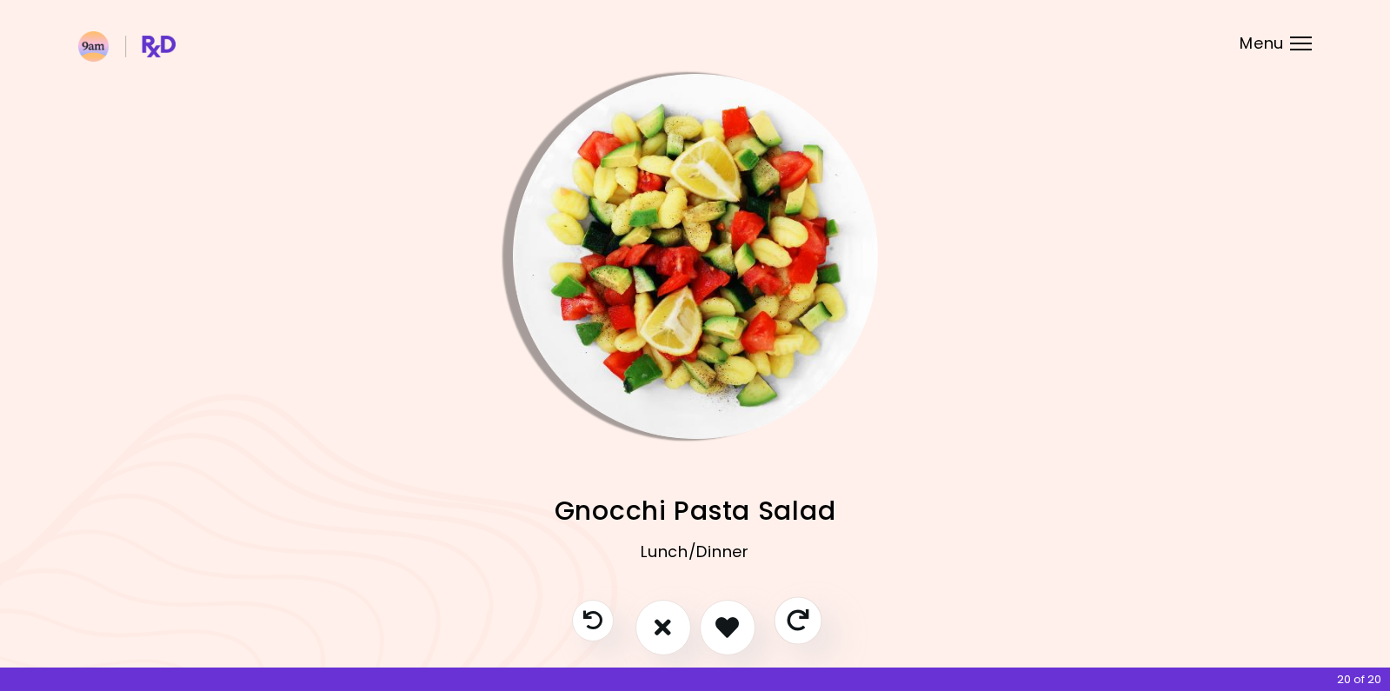
click at [799, 618] on icon "Skip" at bounding box center [798, 620] width 22 height 22
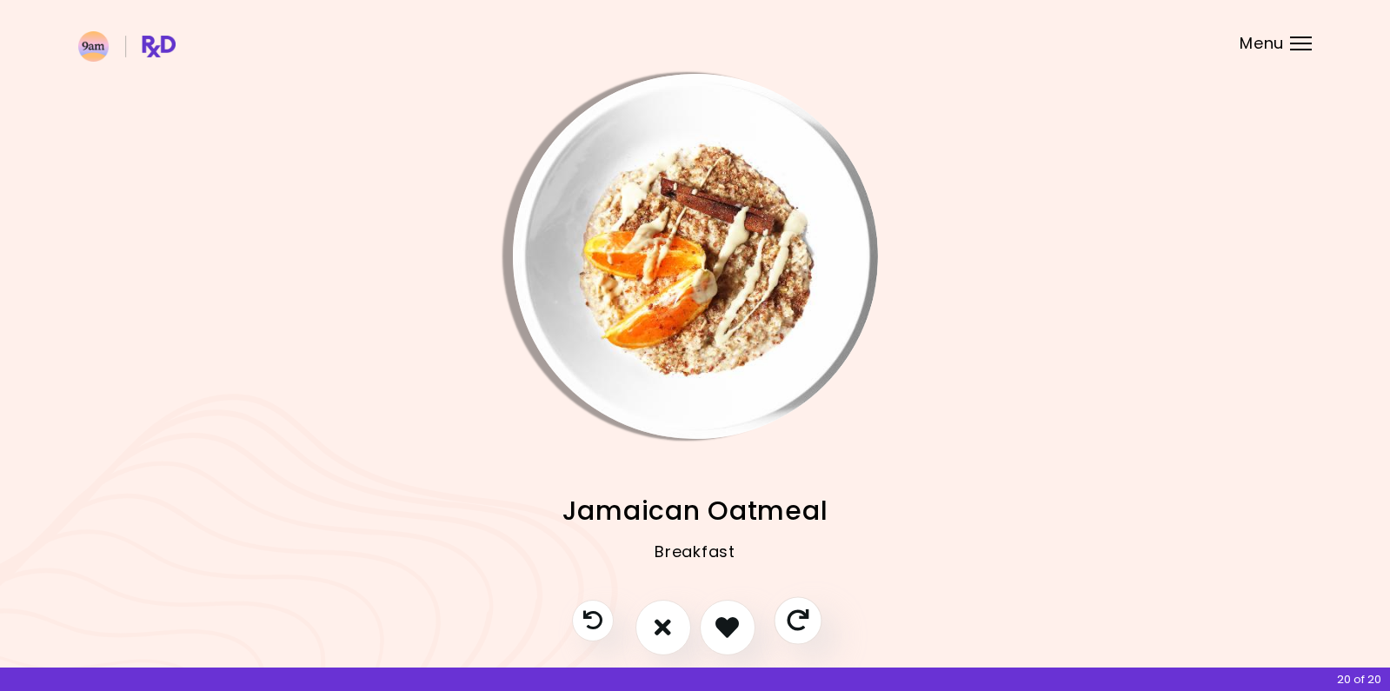
click at [799, 618] on icon "Skip" at bounding box center [798, 620] width 22 height 22
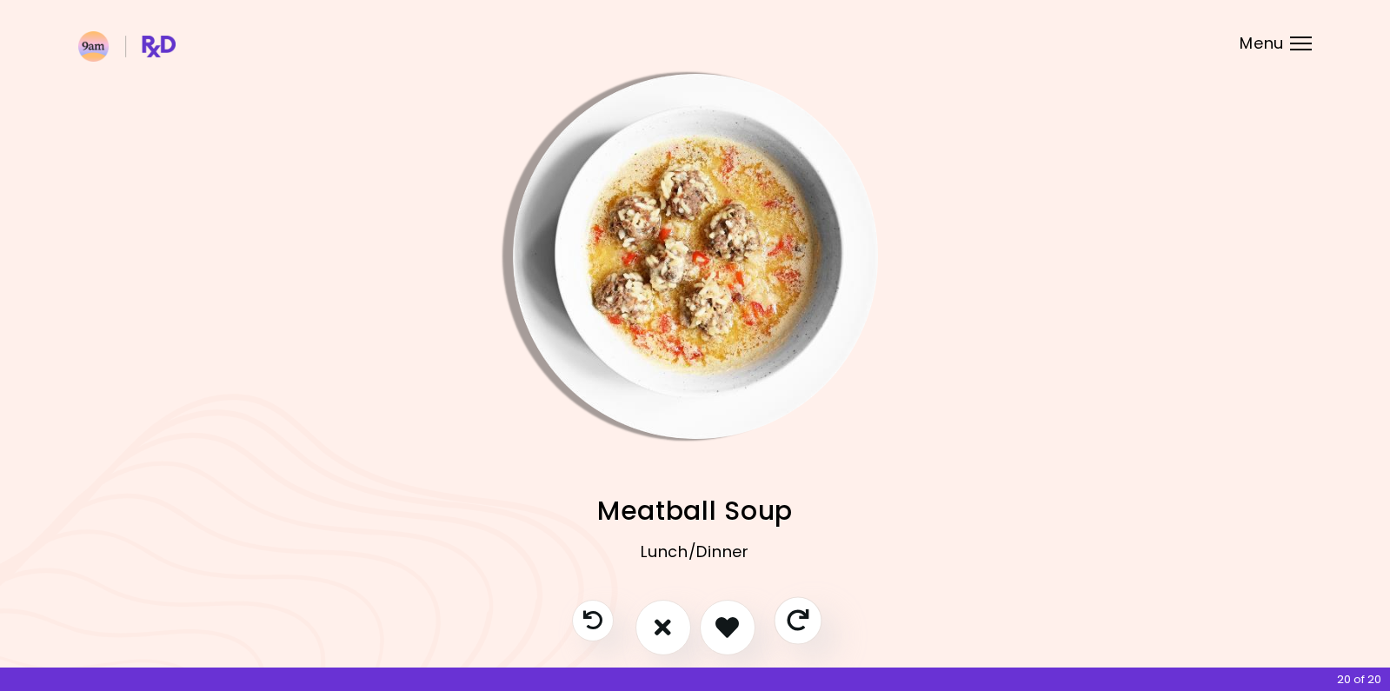
click at [799, 618] on icon "Skip" at bounding box center [798, 620] width 22 height 22
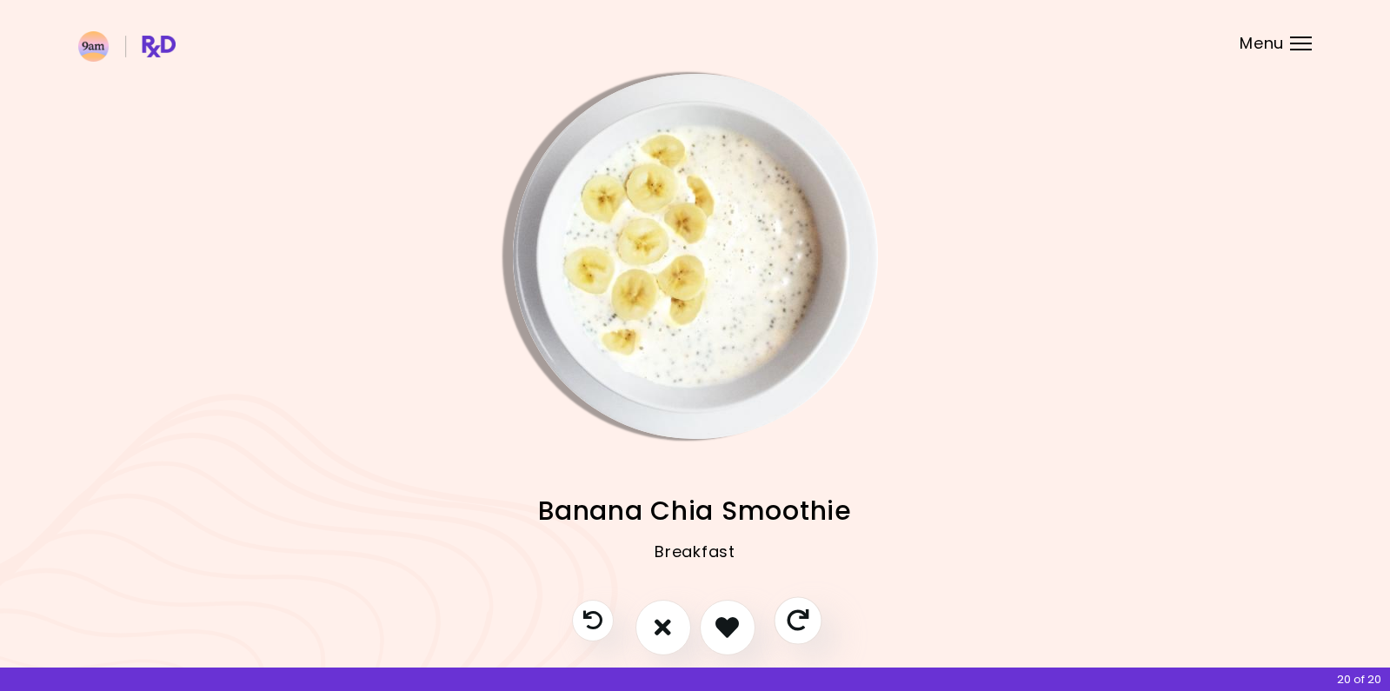
click at [799, 618] on icon "Skip" at bounding box center [798, 620] width 22 height 22
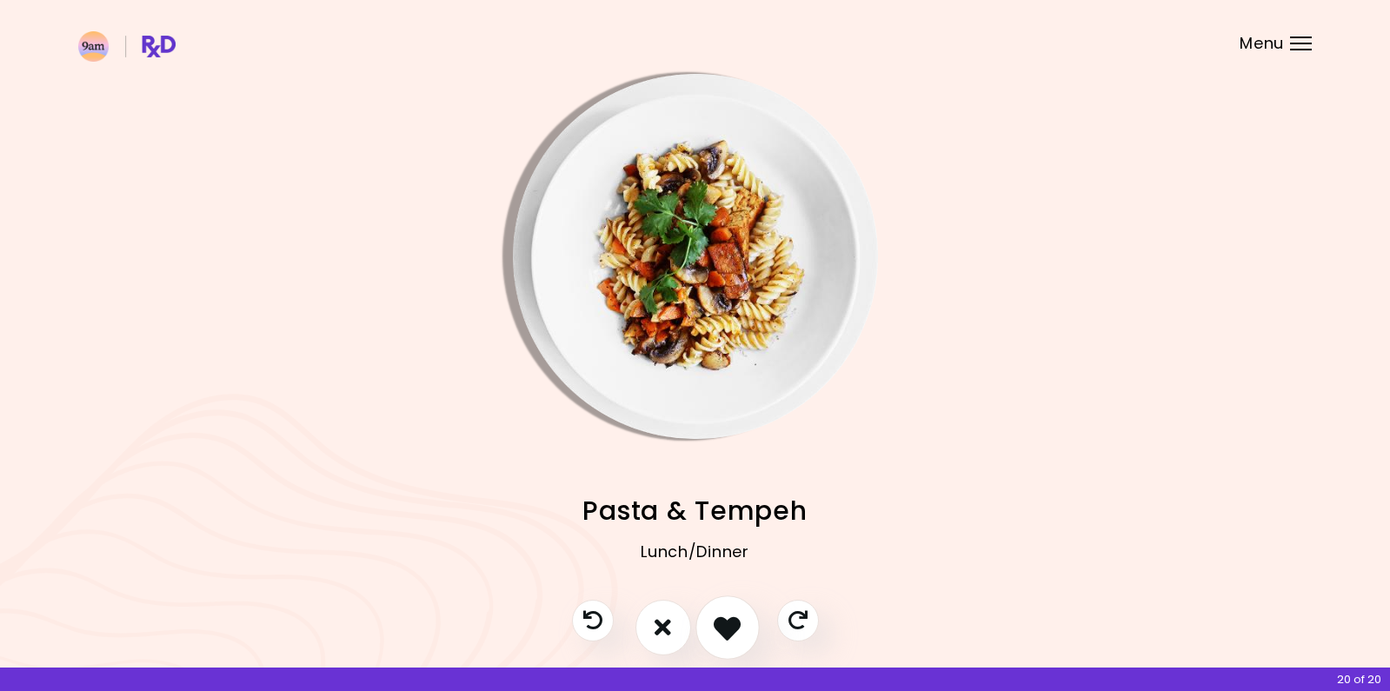
click at [737, 629] on icon "I like this recipe" at bounding box center [727, 627] width 27 height 27
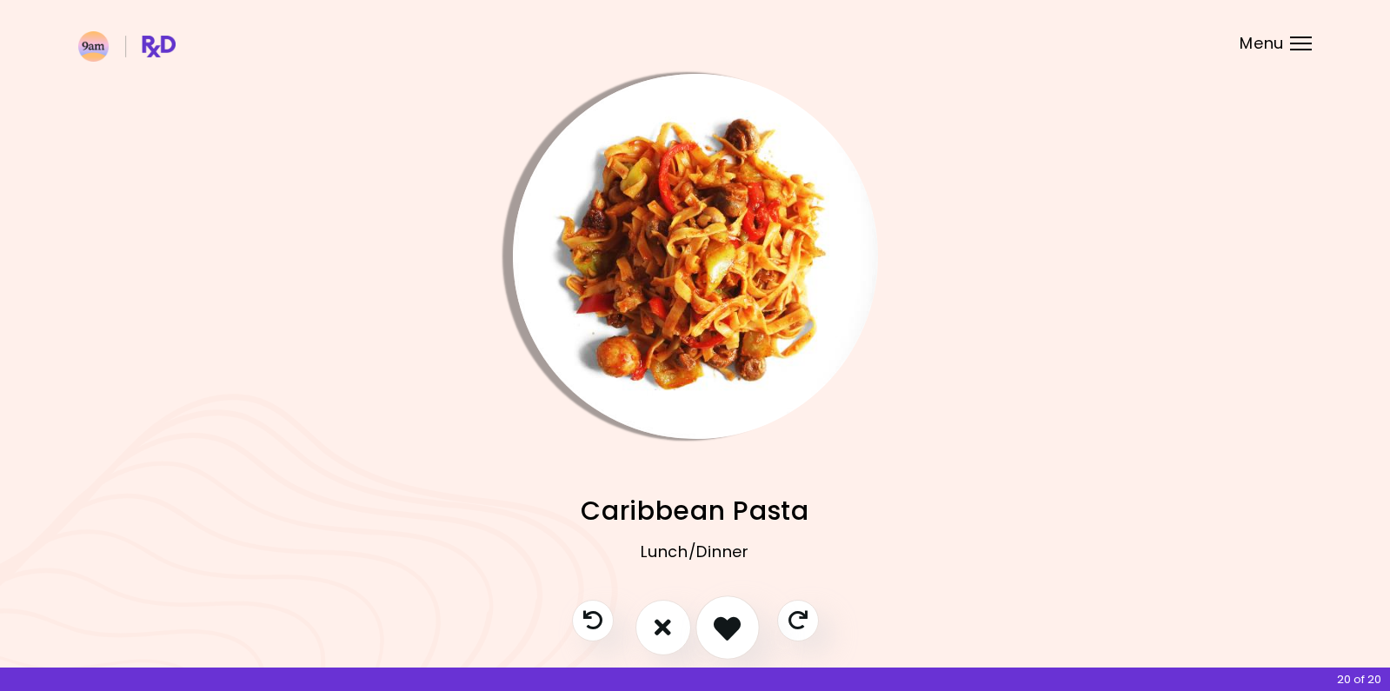
click at [741, 623] on icon "I like this recipe" at bounding box center [727, 627] width 27 height 27
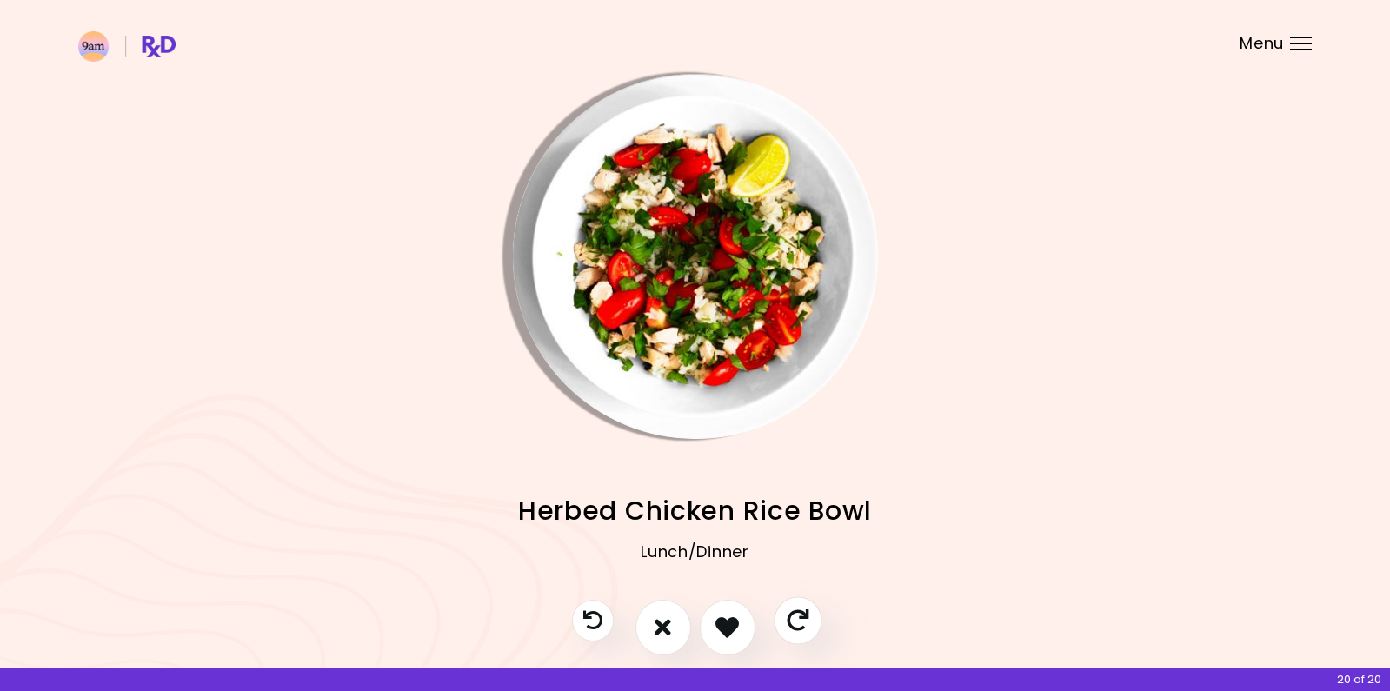
click at [796, 621] on icon "Skip" at bounding box center [798, 620] width 22 height 22
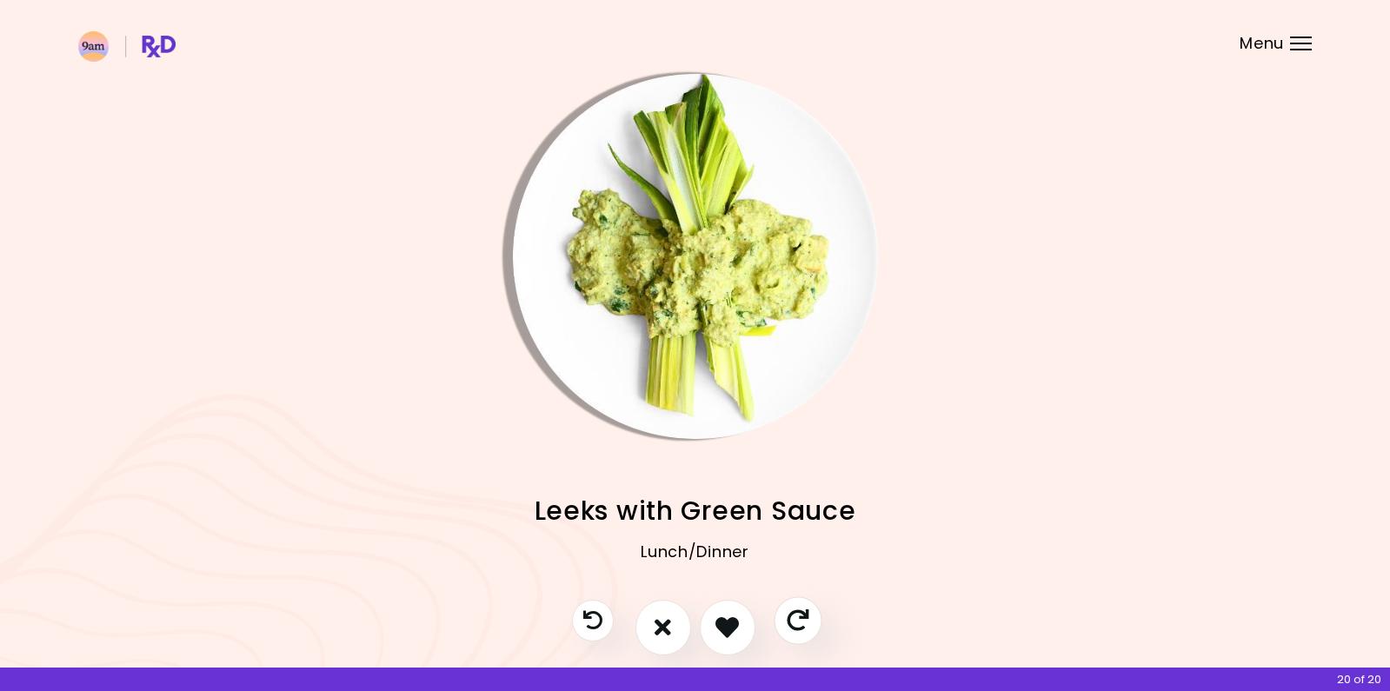
click at [796, 621] on icon "Skip" at bounding box center [798, 620] width 22 height 22
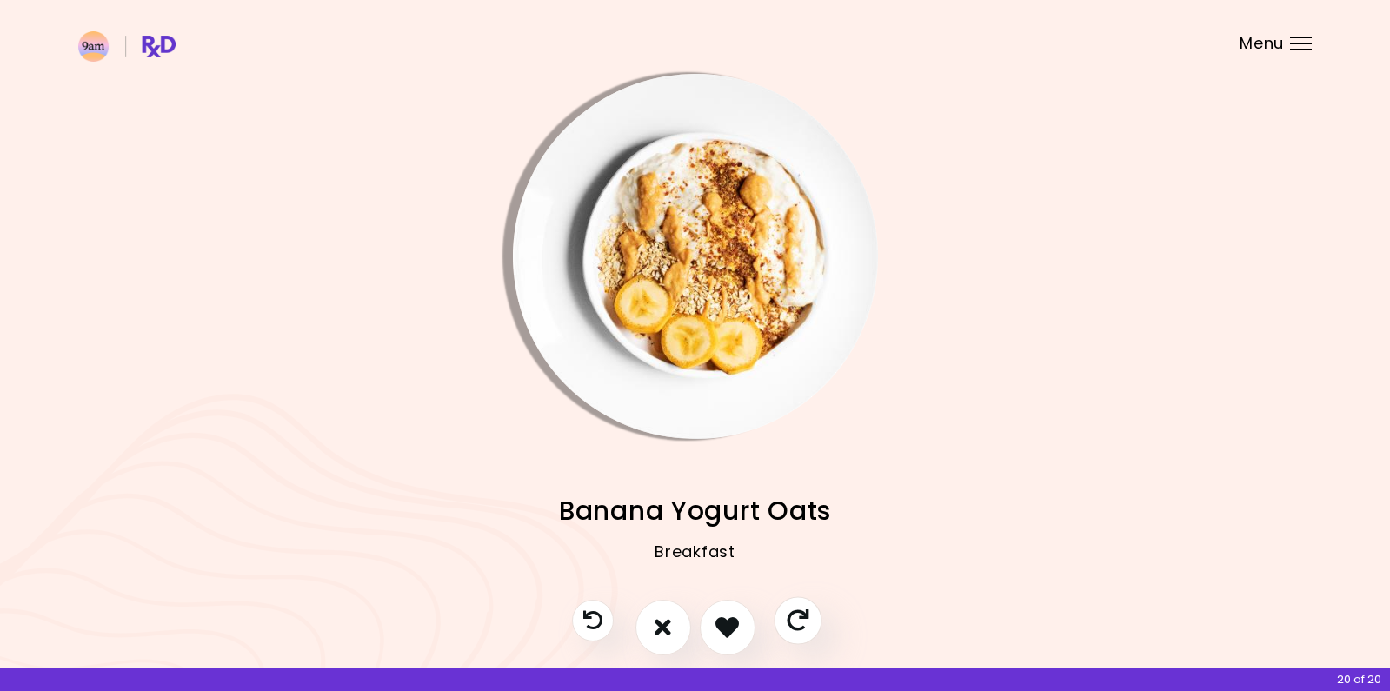
click at [796, 621] on icon "Skip" at bounding box center [798, 620] width 22 height 22
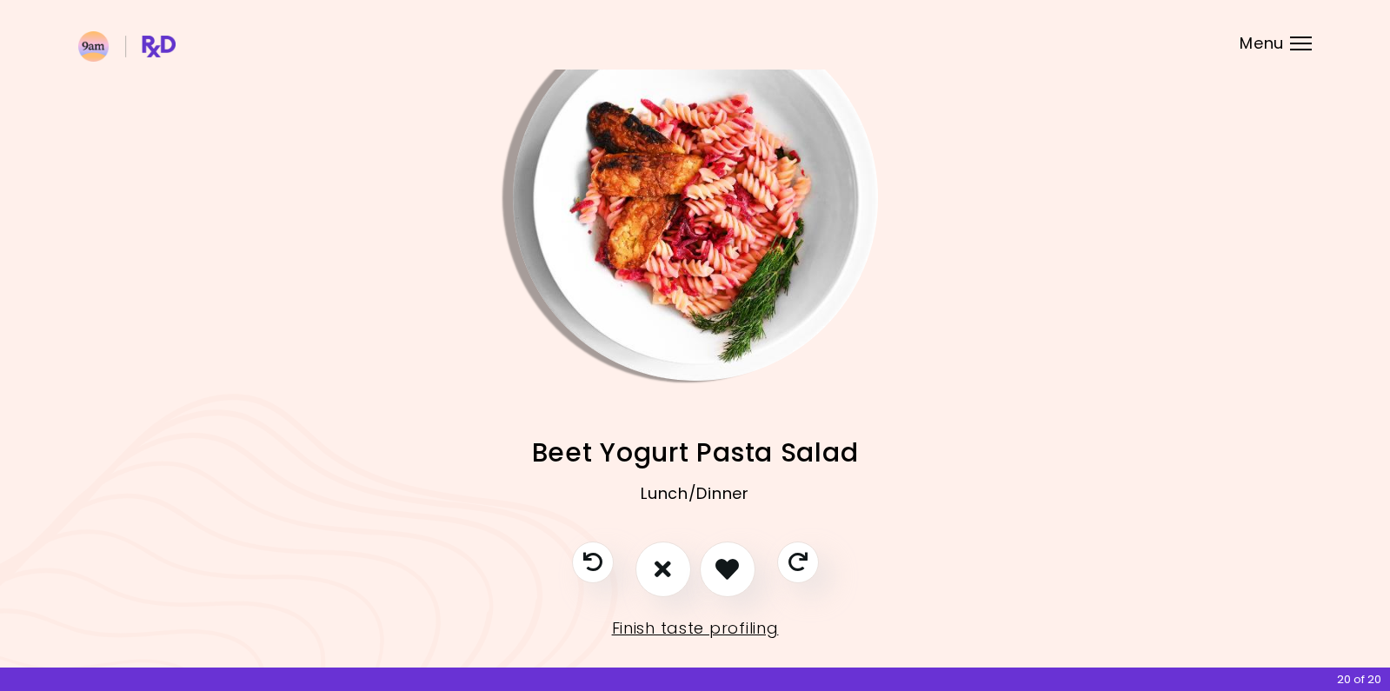
scroll to position [83, 0]
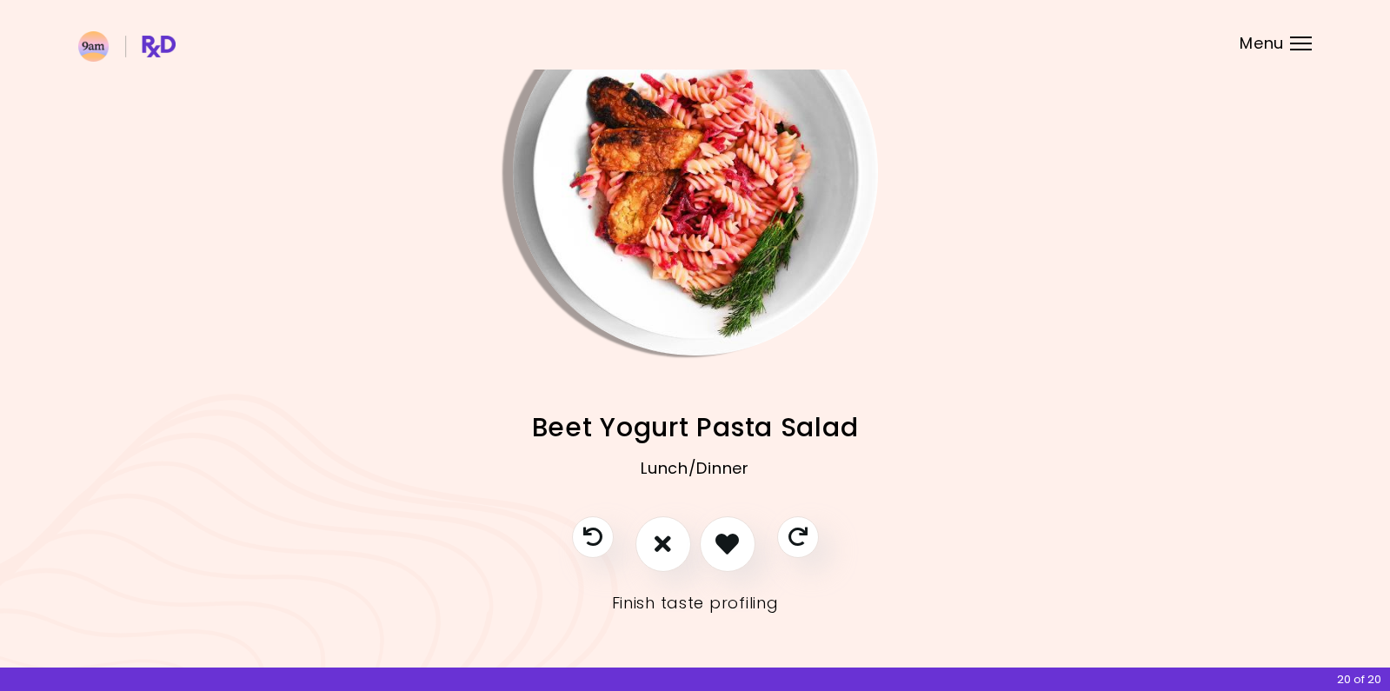
click at [719, 604] on link "Finish taste profiling" at bounding box center [695, 603] width 167 height 28
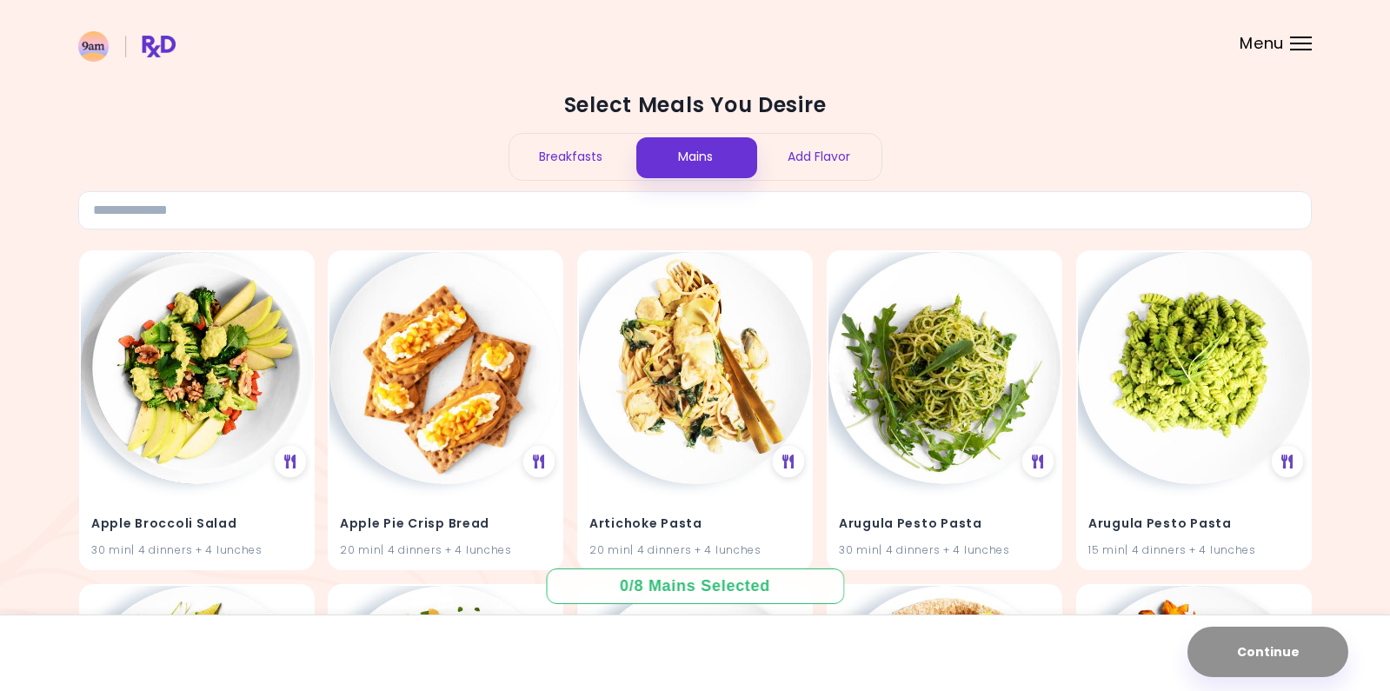
click at [540, 163] on div "Breakfasts" at bounding box center [571, 157] width 124 height 46
